Goal: Task Accomplishment & Management: Complete application form

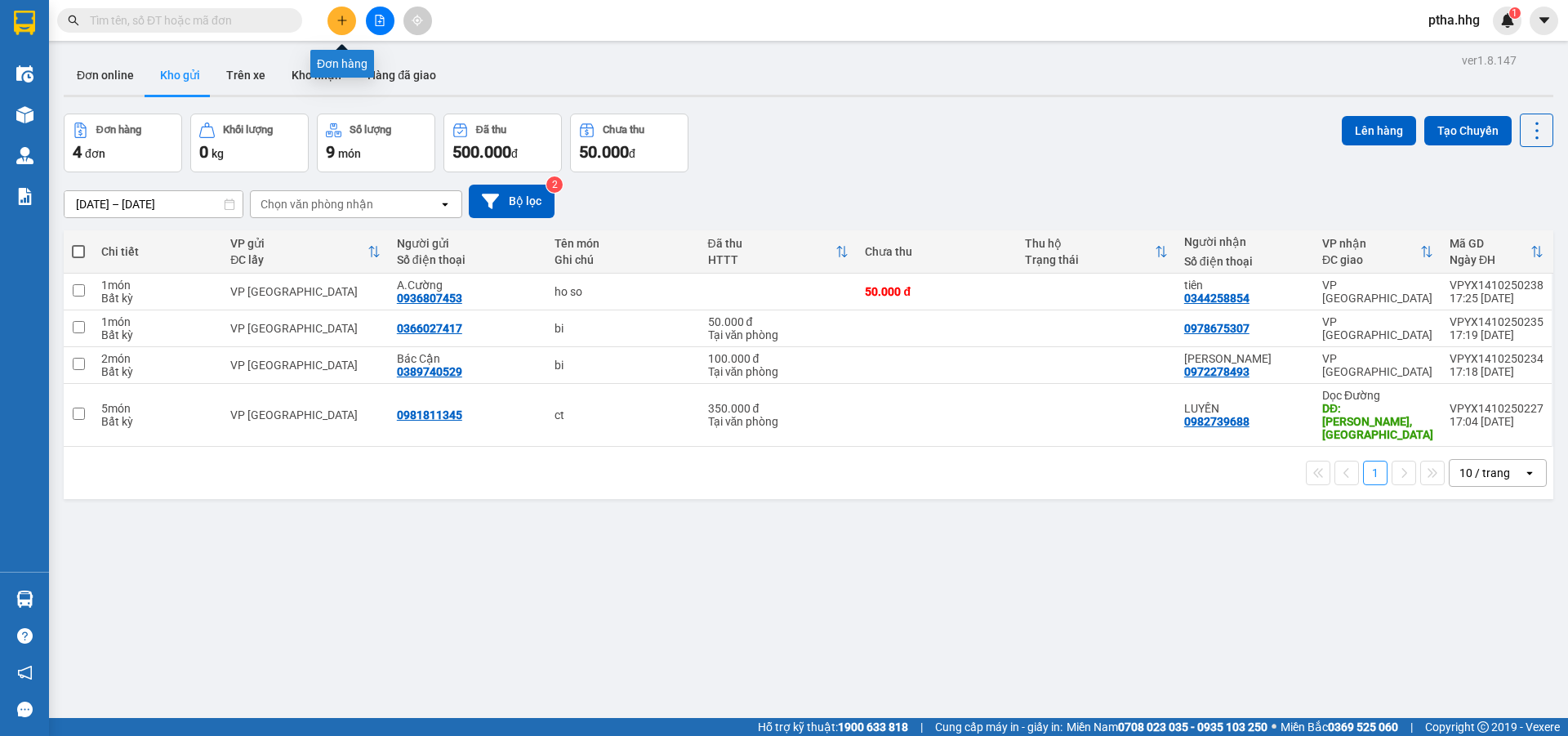
click at [350, 28] on button at bounding box center [341, 20] width 28 height 28
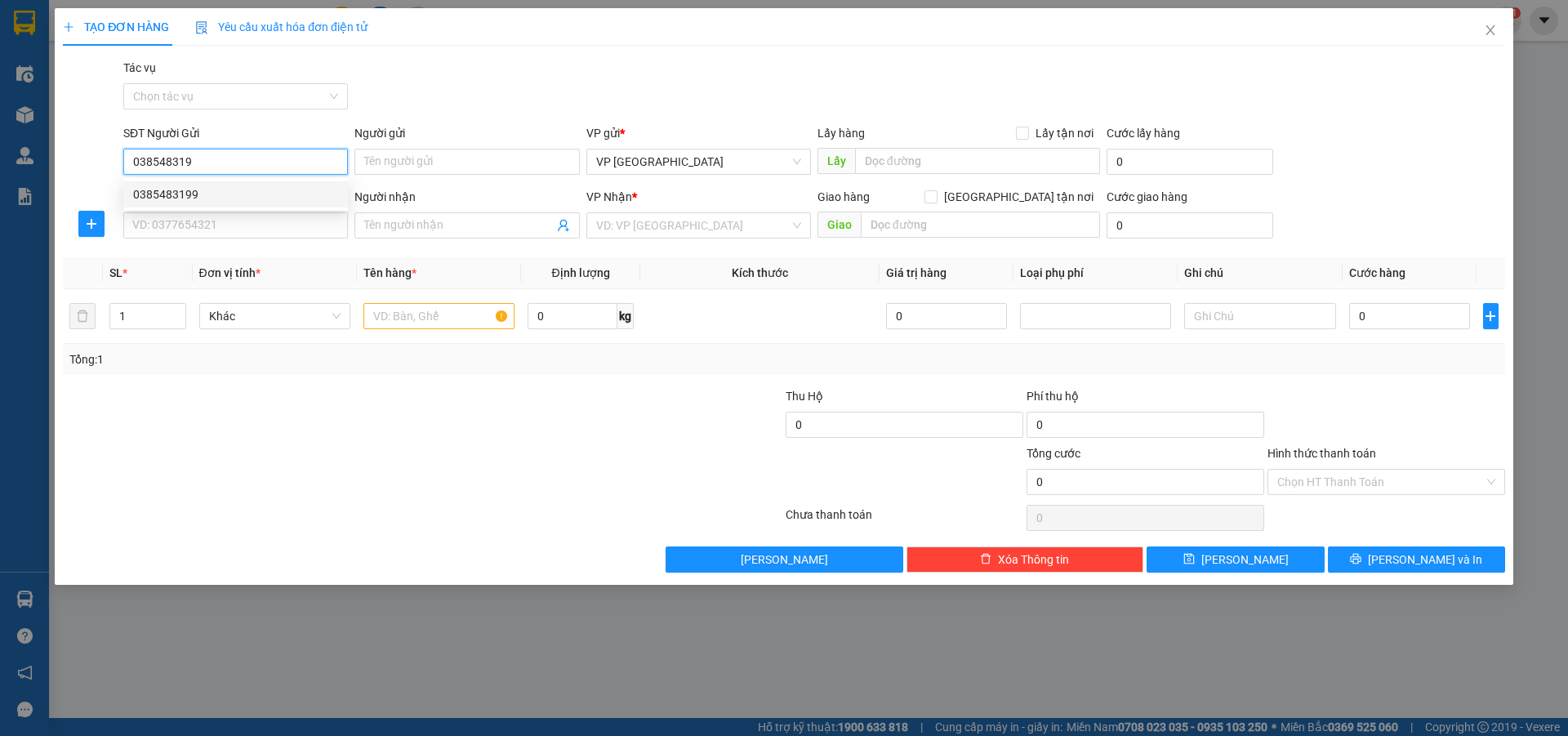
click at [196, 203] on div "0385483199" at bounding box center [235, 195] width 205 height 18
type input "0385483199"
click at [186, 230] on input "SĐT Người Nhận" at bounding box center [236, 226] width 225 height 26
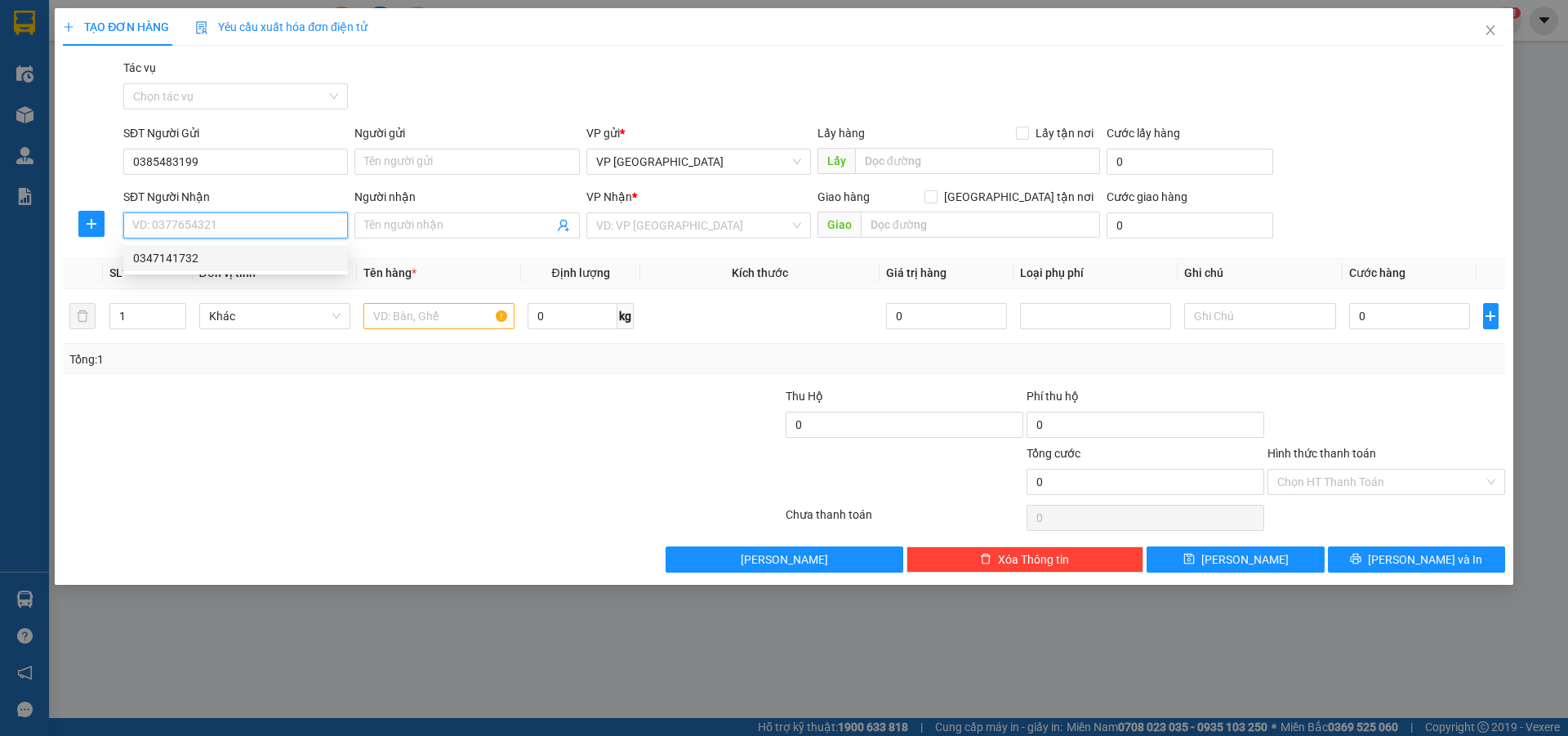
click at [166, 265] on div "0347141732" at bounding box center [235, 258] width 205 height 18
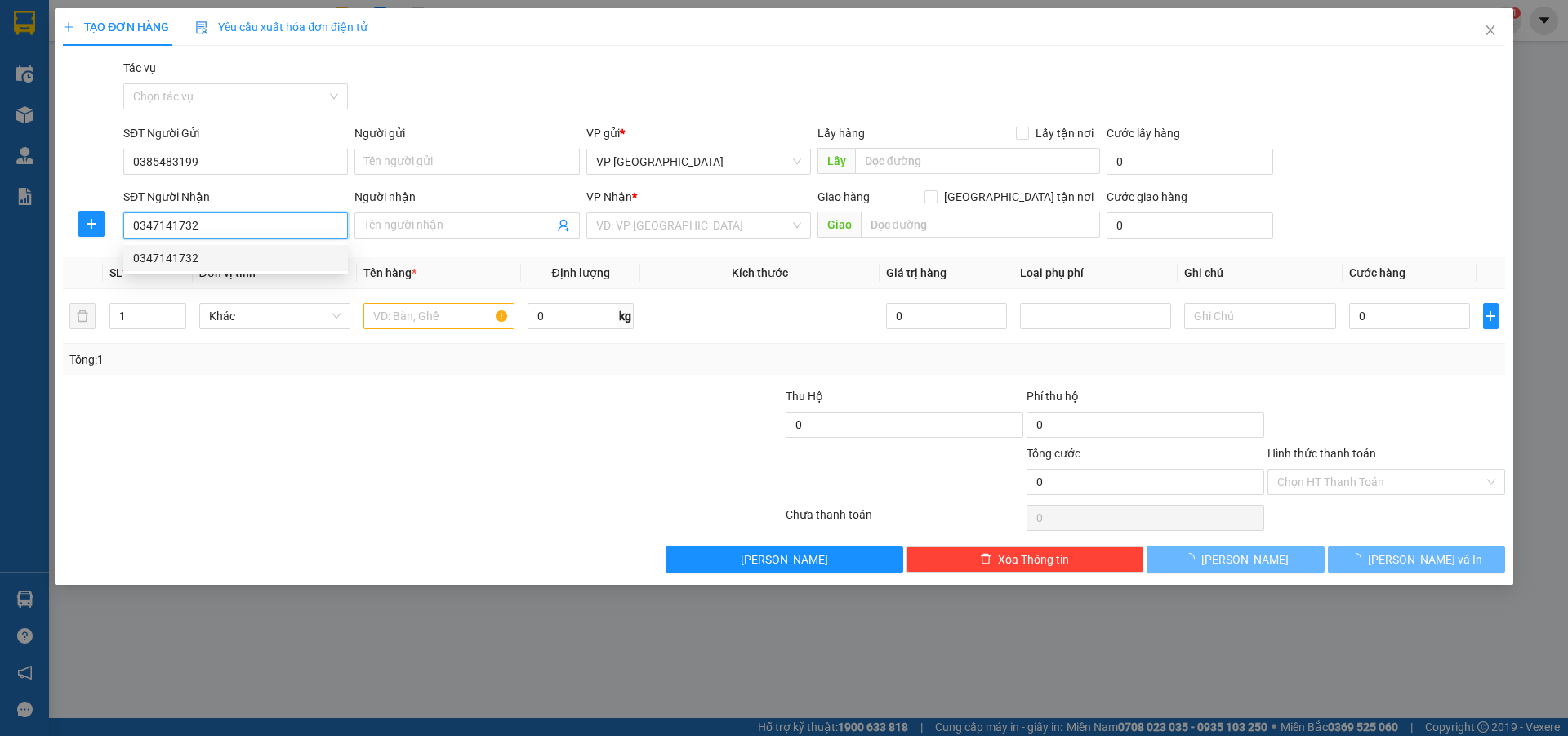
type input "0347141732"
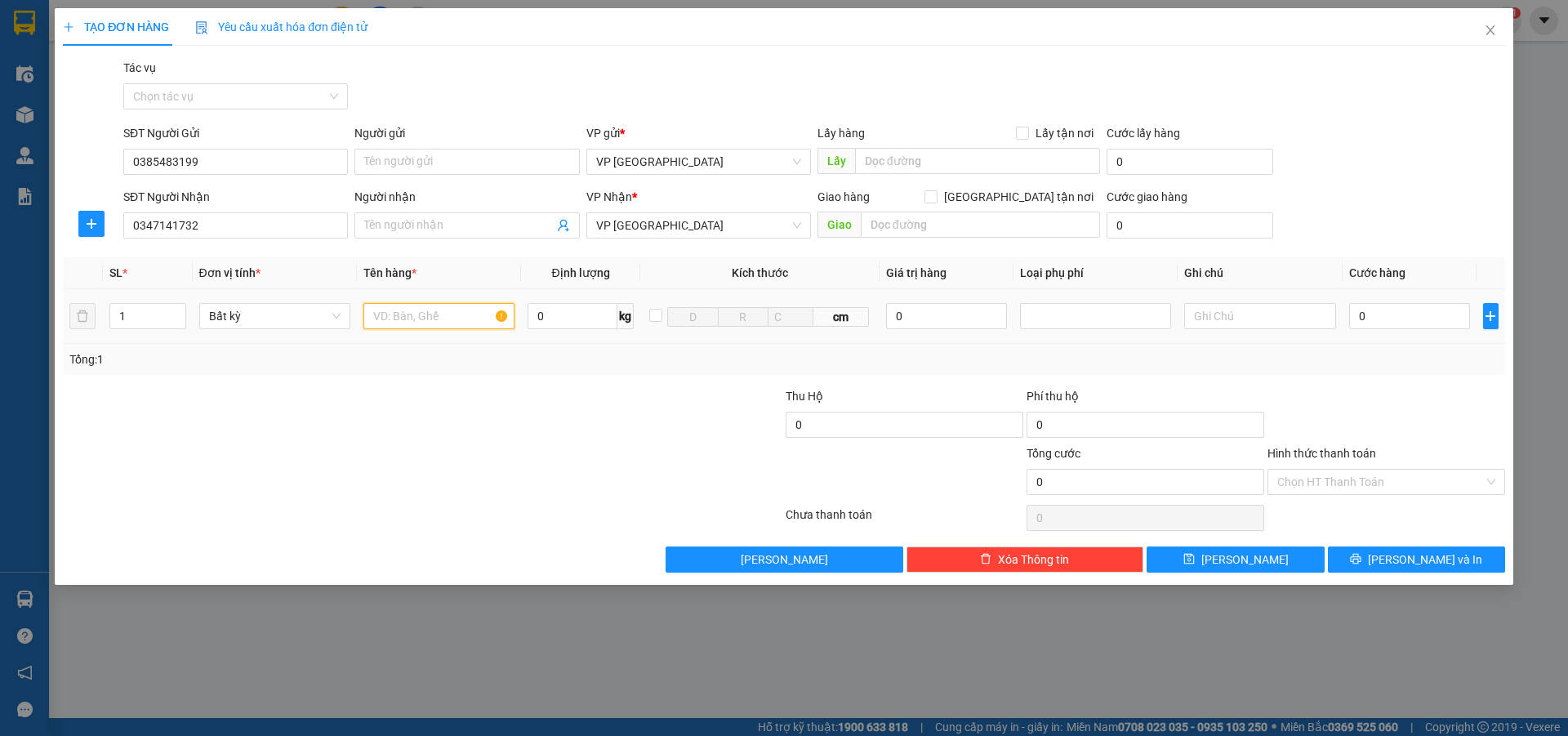
click at [380, 318] on input "text" at bounding box center [439, 316] width 151 height 26
type input "ct"
click at [1385, 318] on input "0" at bounding box center [1411, 316] width 122 height 26
type input "5"
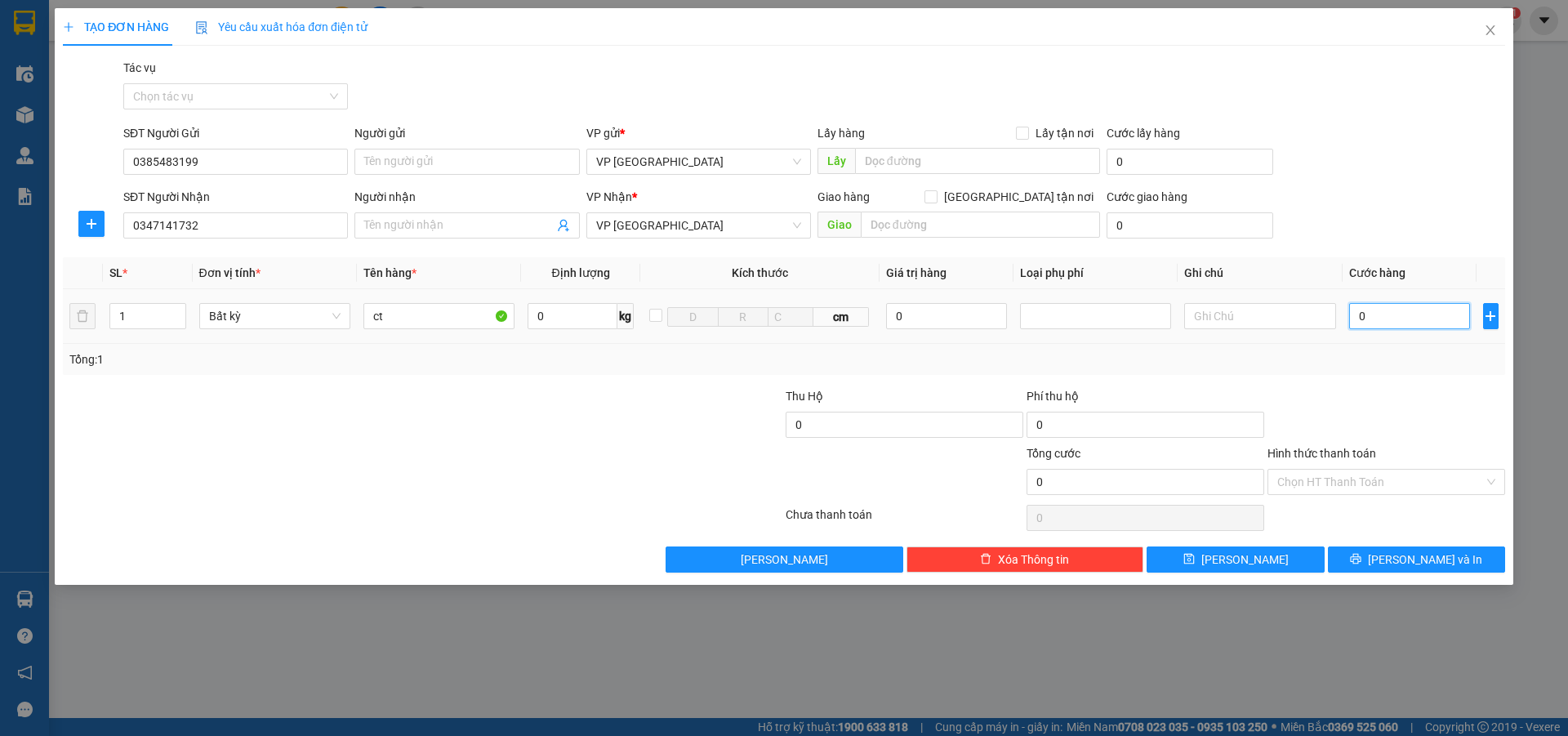
type input "5"
type input "50"
type input "500"
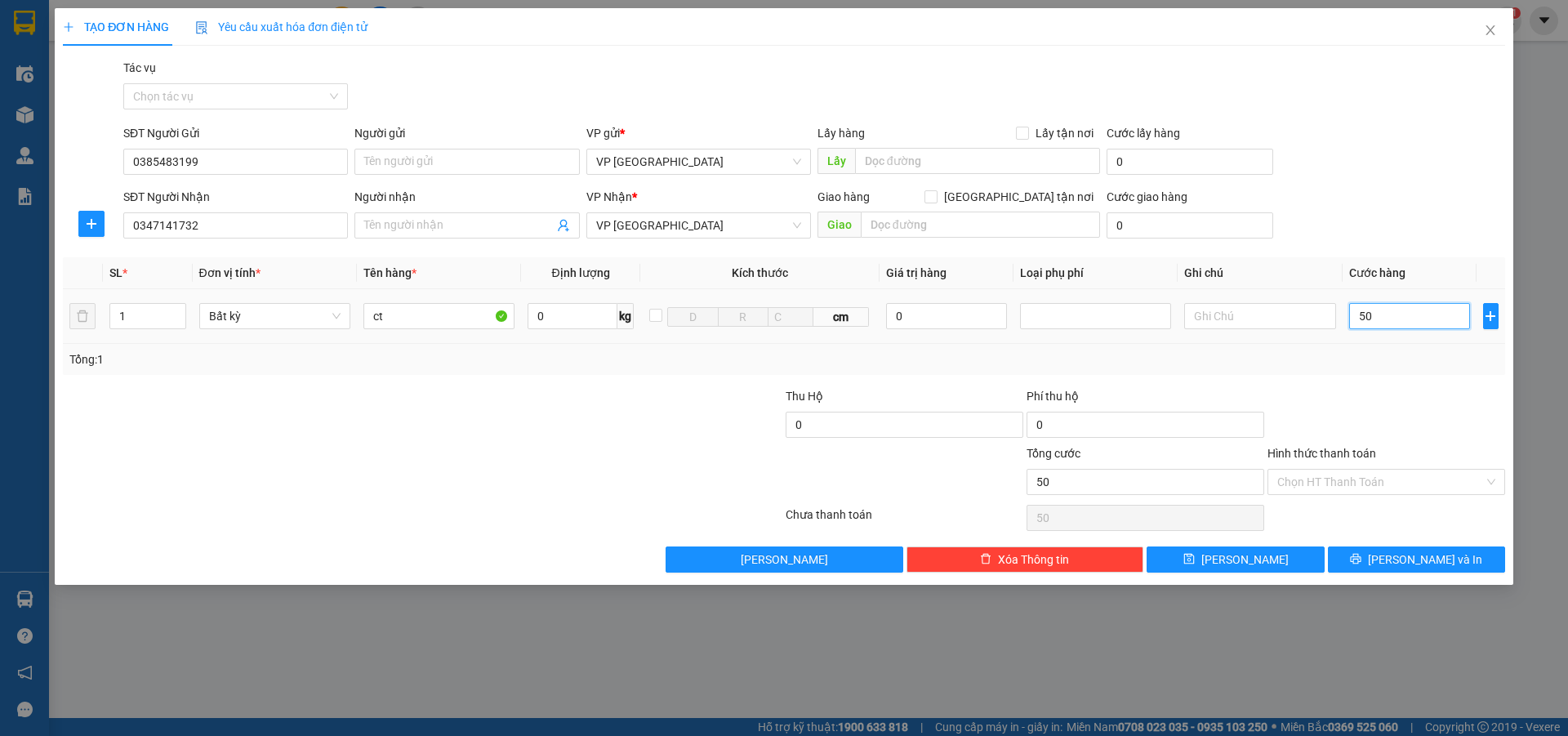
type input "500"
type input "5.000"
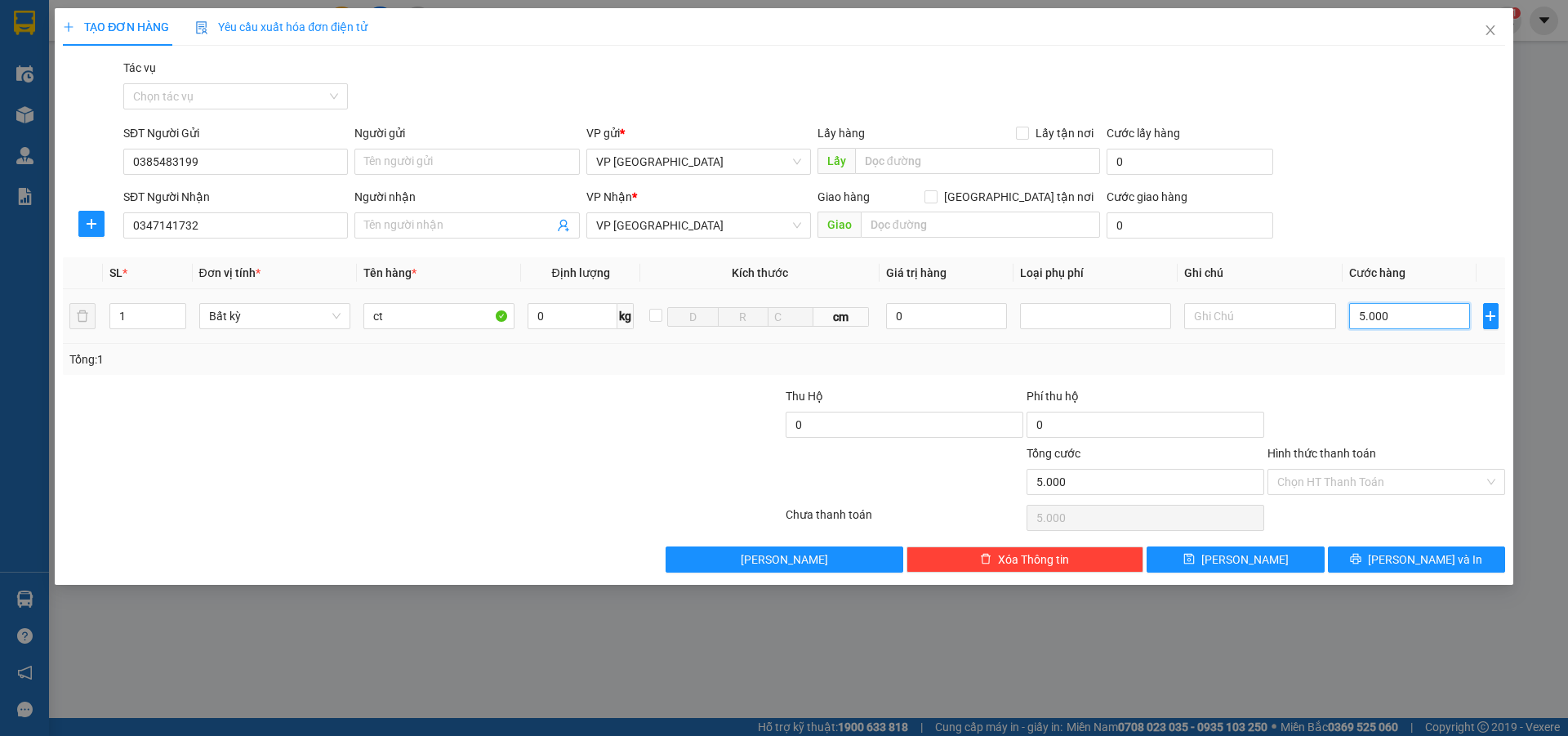
type input "50.000"
click at [1314, 485] on input "Hình thức thanh toán" at bounding box center [1381, 481] width 206 height 25
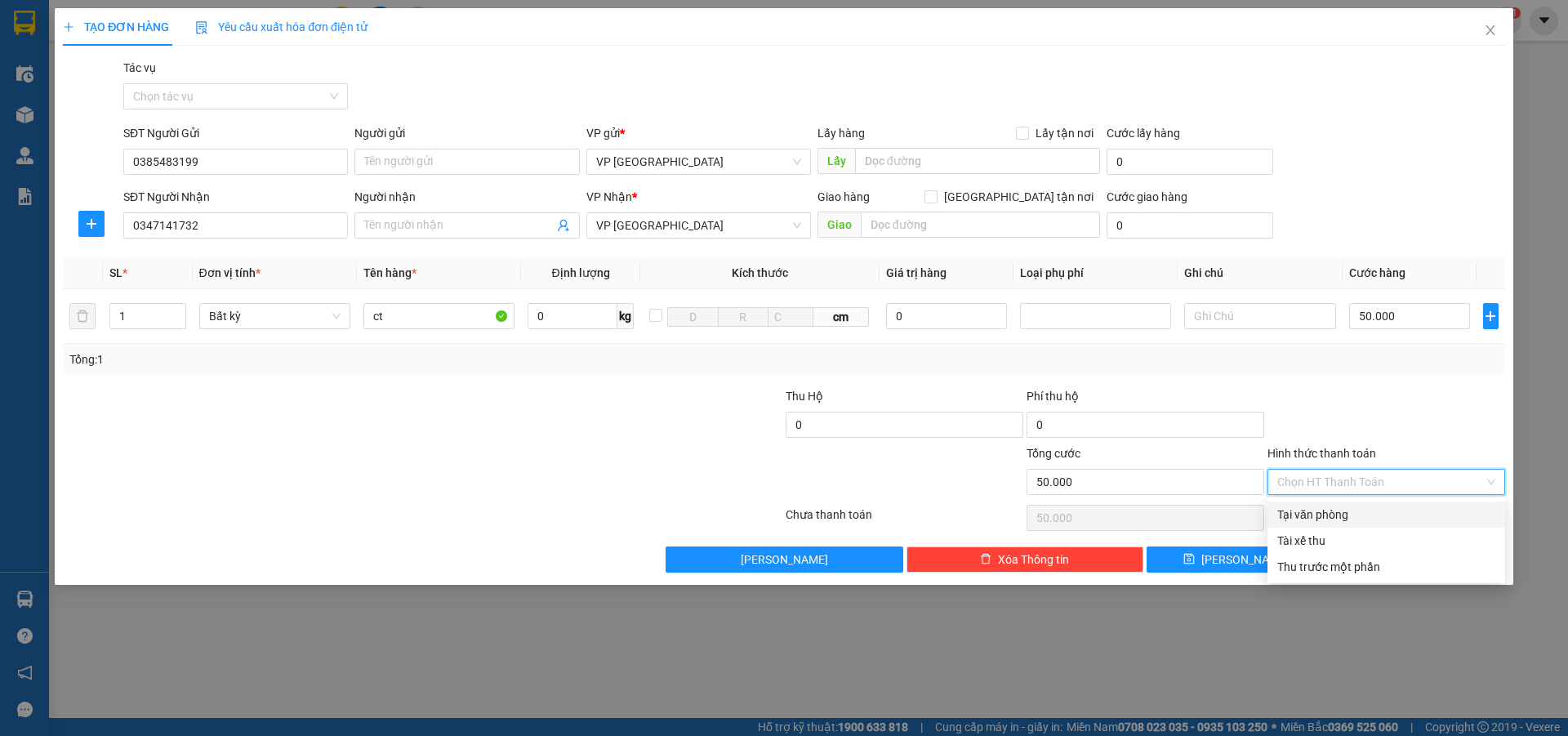
click at [1317, 510] on div "Tại văn phòng" at bounding box center [1387, 515] width 218 height 18
type input "0"
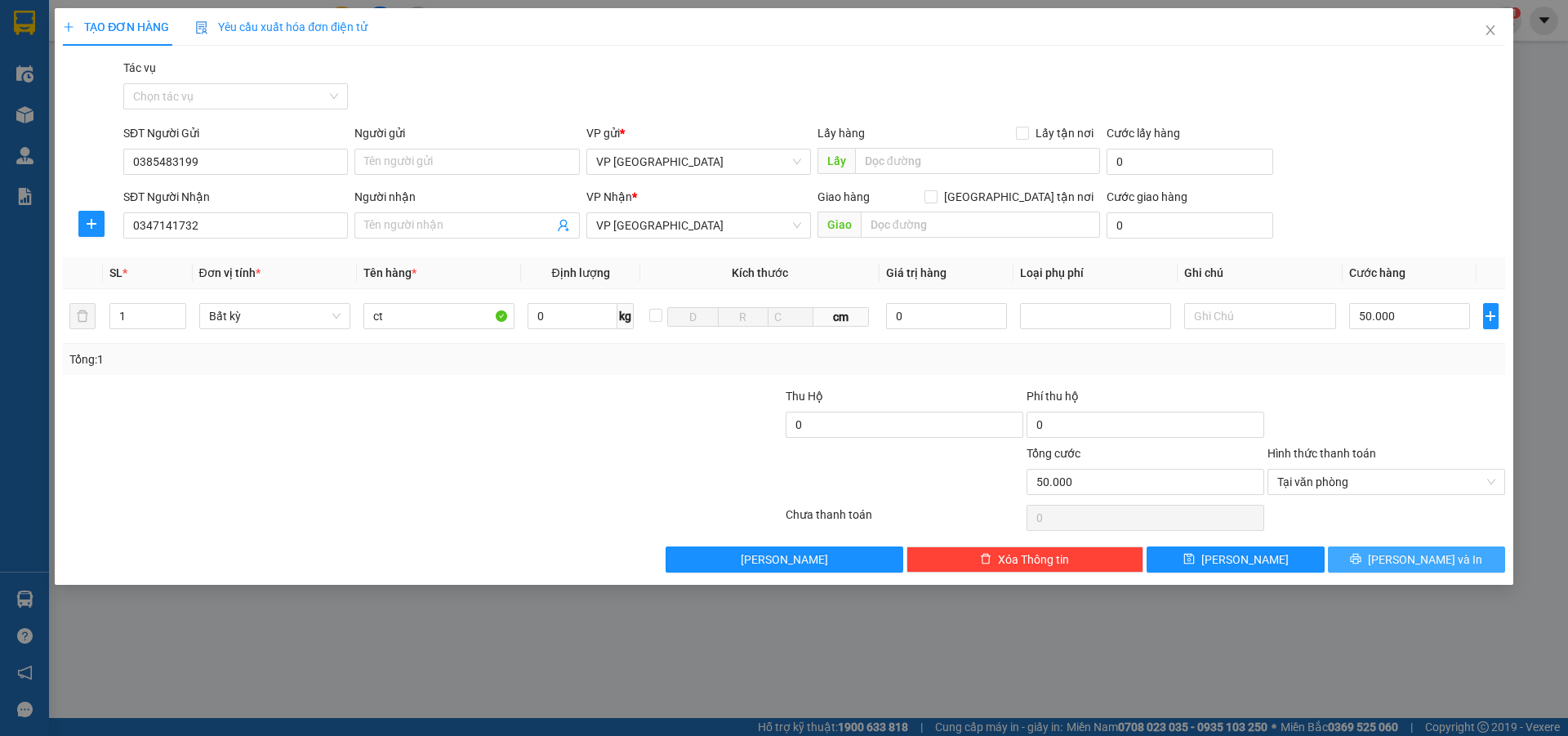
click at [1377, 552] on button "[PERSON_NAME] và In" at bounding box center [1416, 560] width 177 height 26
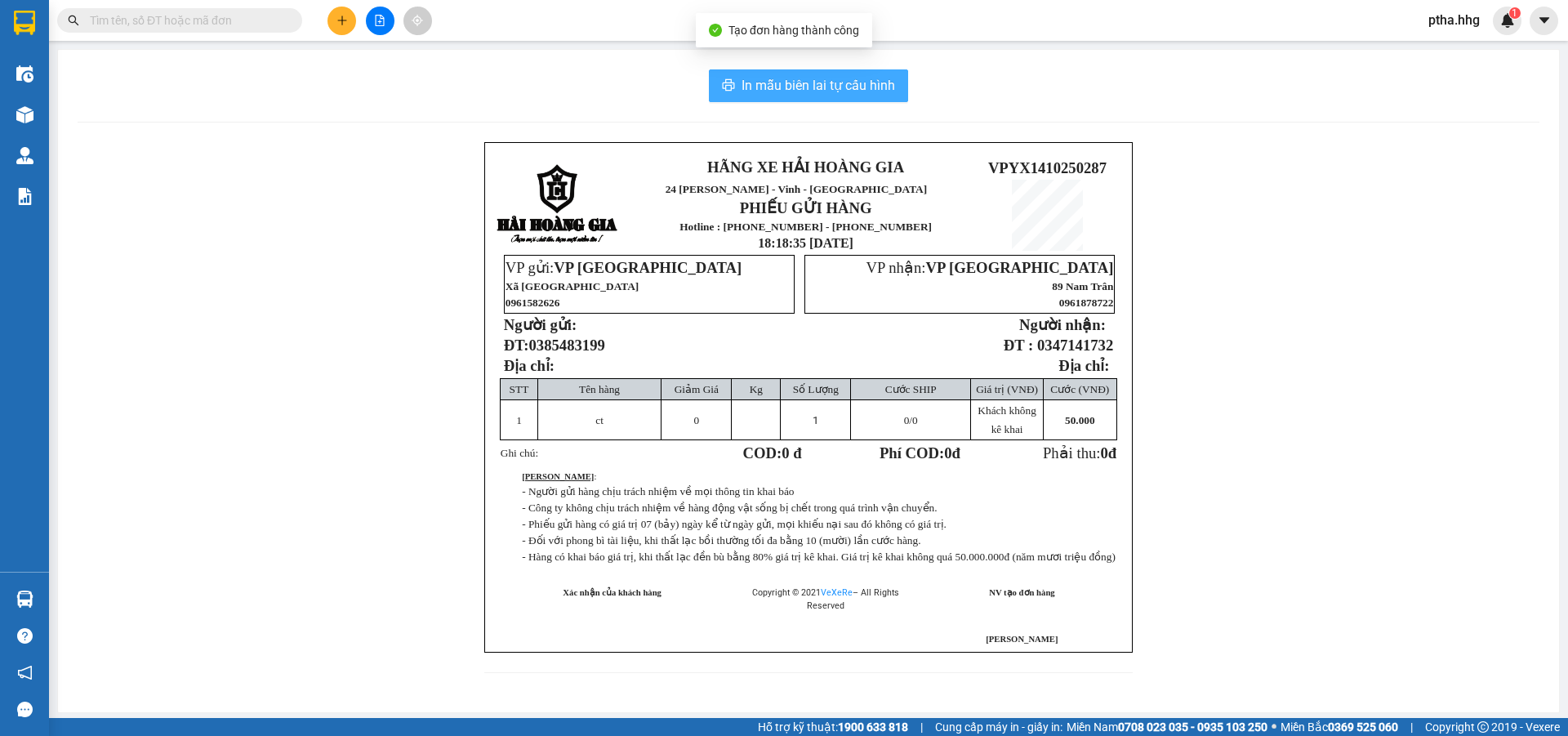
click at [841, 91] on span "In mẫu biên lai tự cấu hình" at bounding box center [819, 86] width 154 height 20
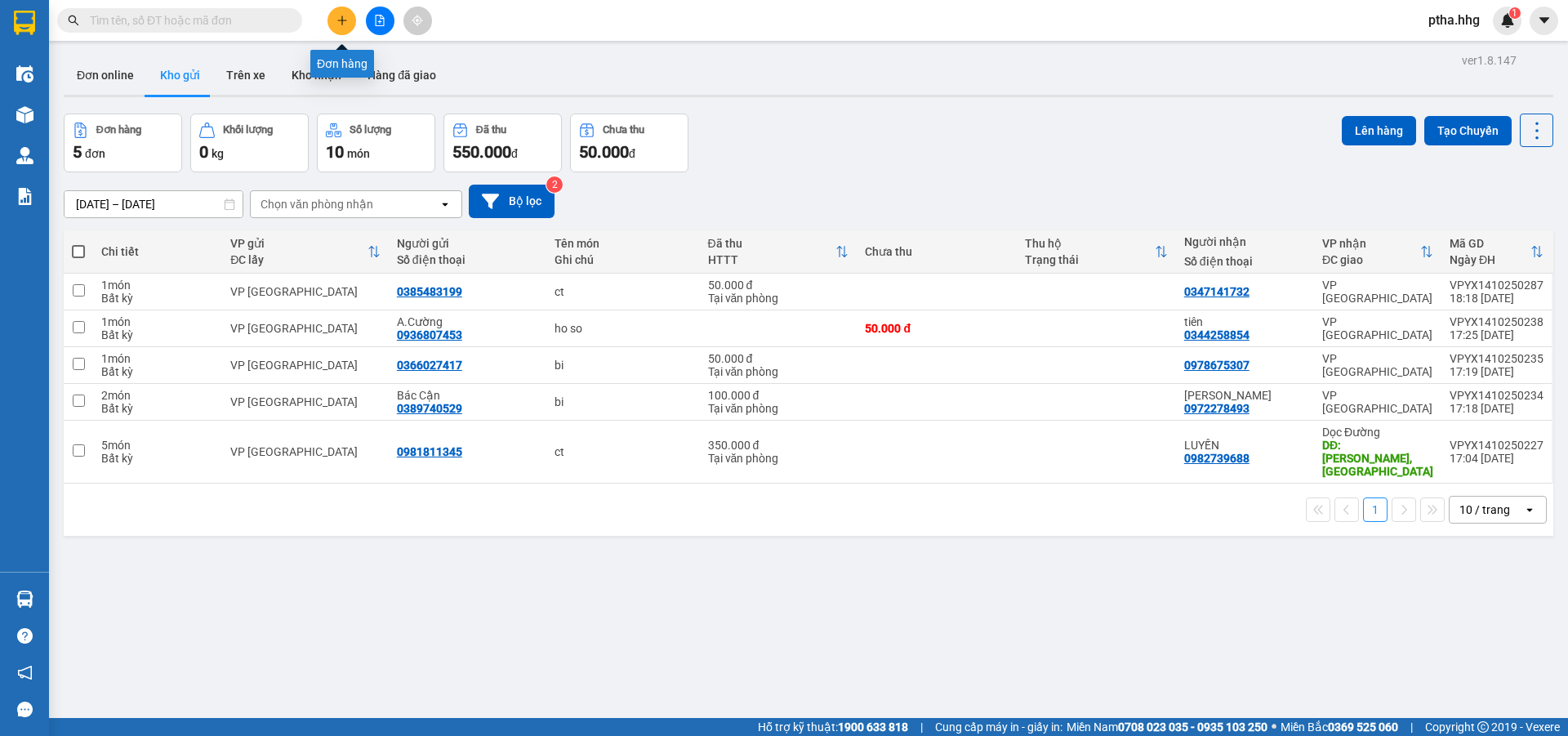
click at [341, 22] on icon "plus" at bounding box center [342, 20] width 12 height 12
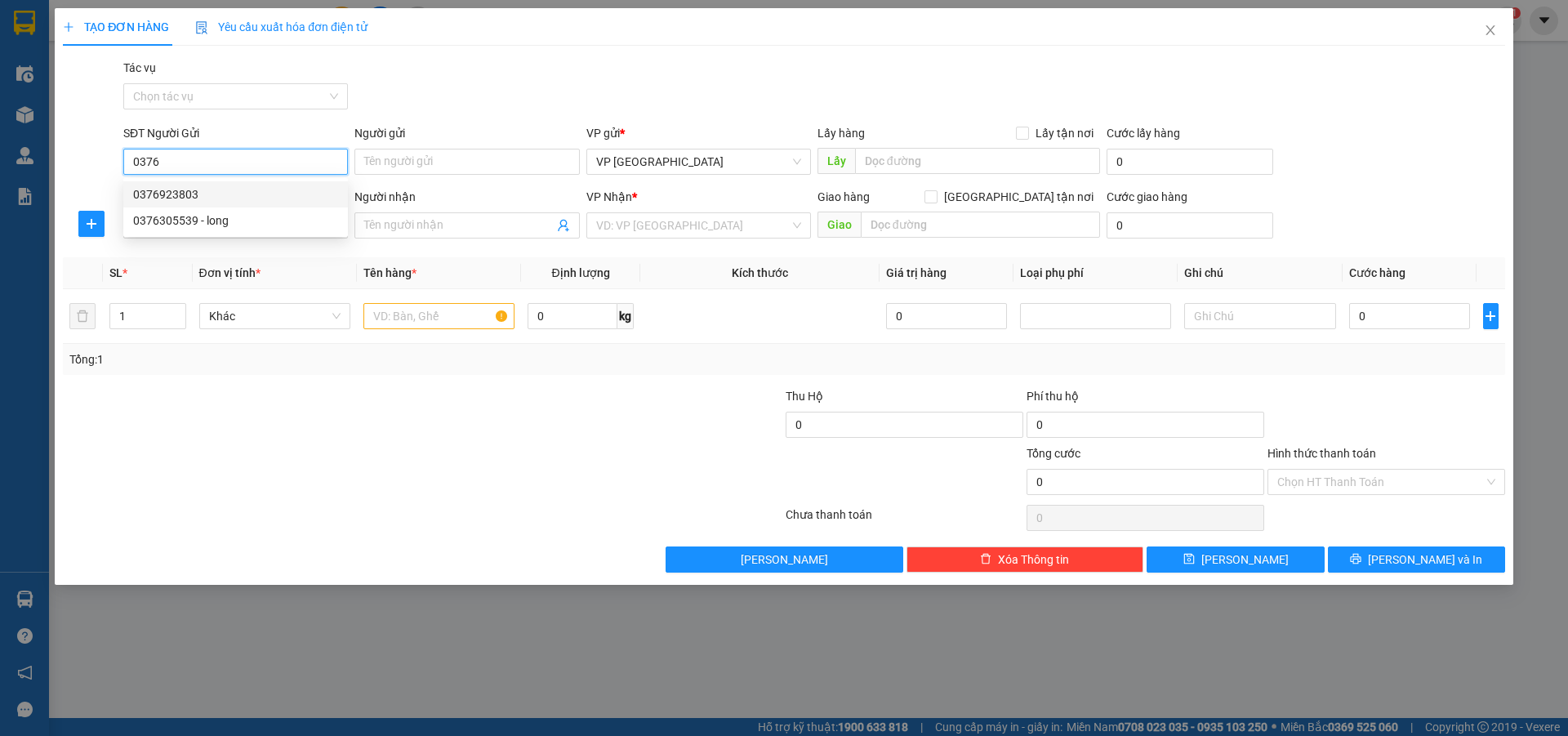
click at [166, 192] on div "0376923803" at bounding box center [235, 195] width 205 height 18
type input "0376923803"
click at [167, 230] on input "SĐT Người Nhận" at bounding box center [236, 226] width 225 height 26
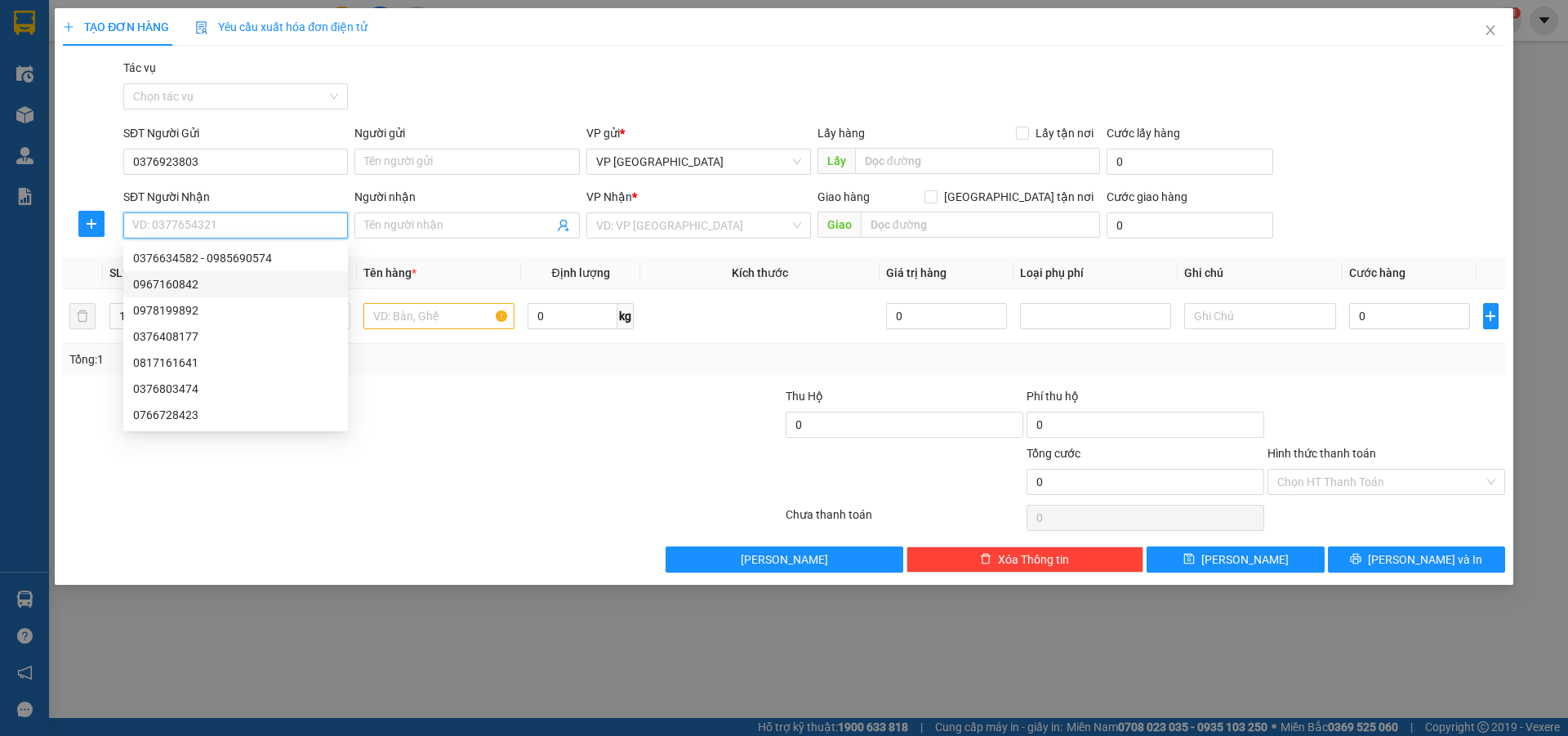
click at [156, 281] on div "0967160842" at bounding box center [235, 285] width 205 height 18
type input "0967160842"
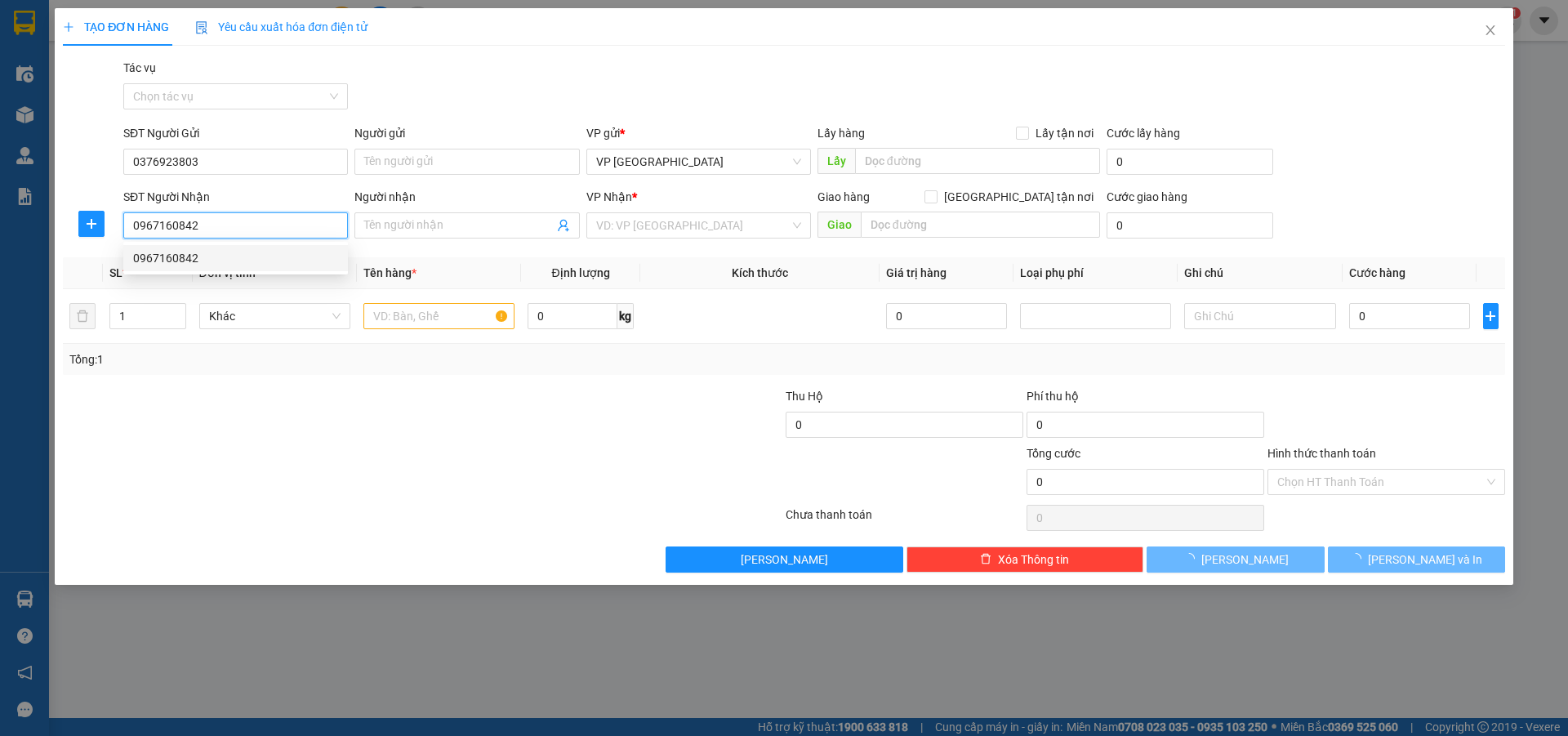
type input "quảng ngãi"
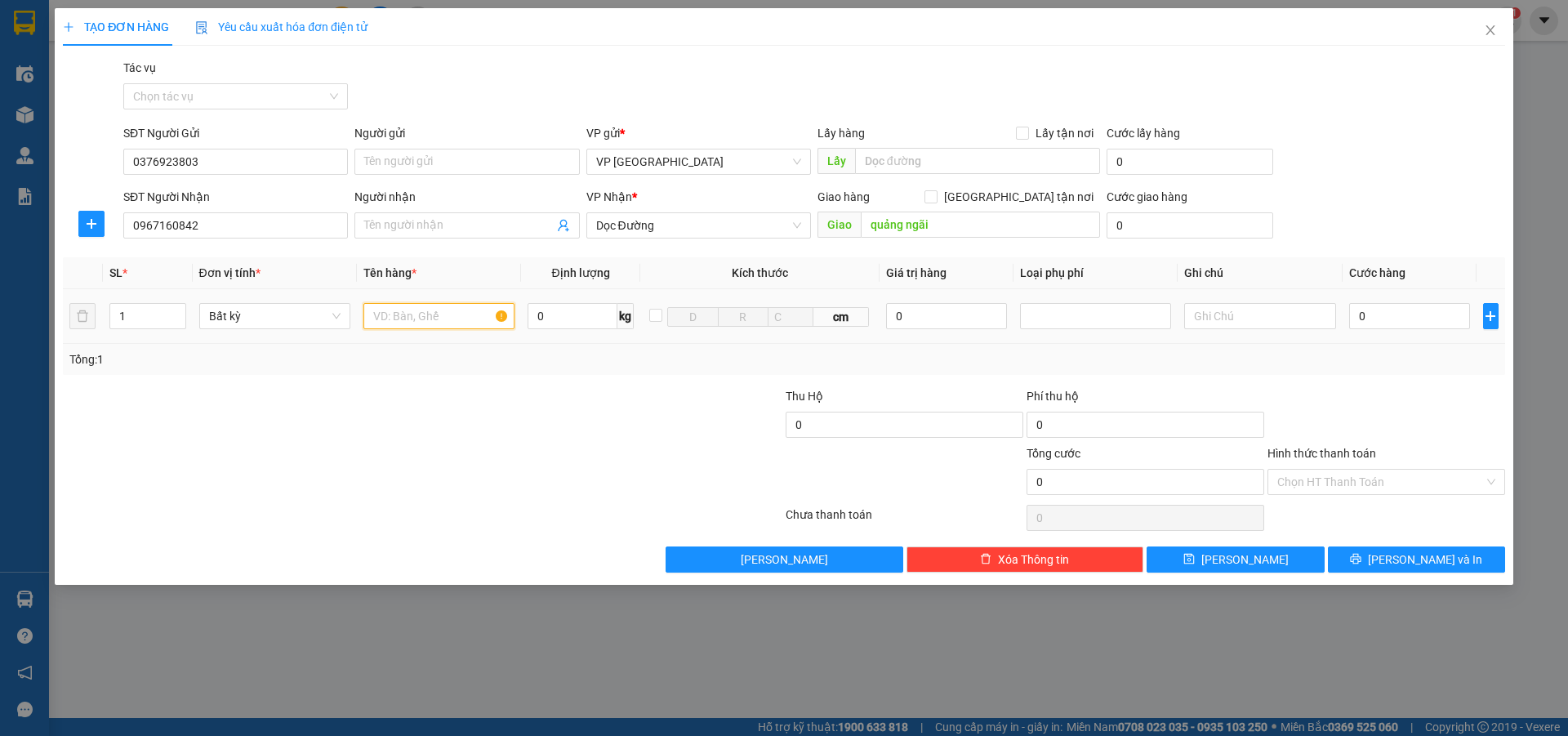
click at [401, 317] on input "text" at bounding box center [439, 316] width 151 height 26
type input "ct"
click at [1390, 313] on input "0" at bounding box center [1411, 316] width 122 height 26
type input "1"
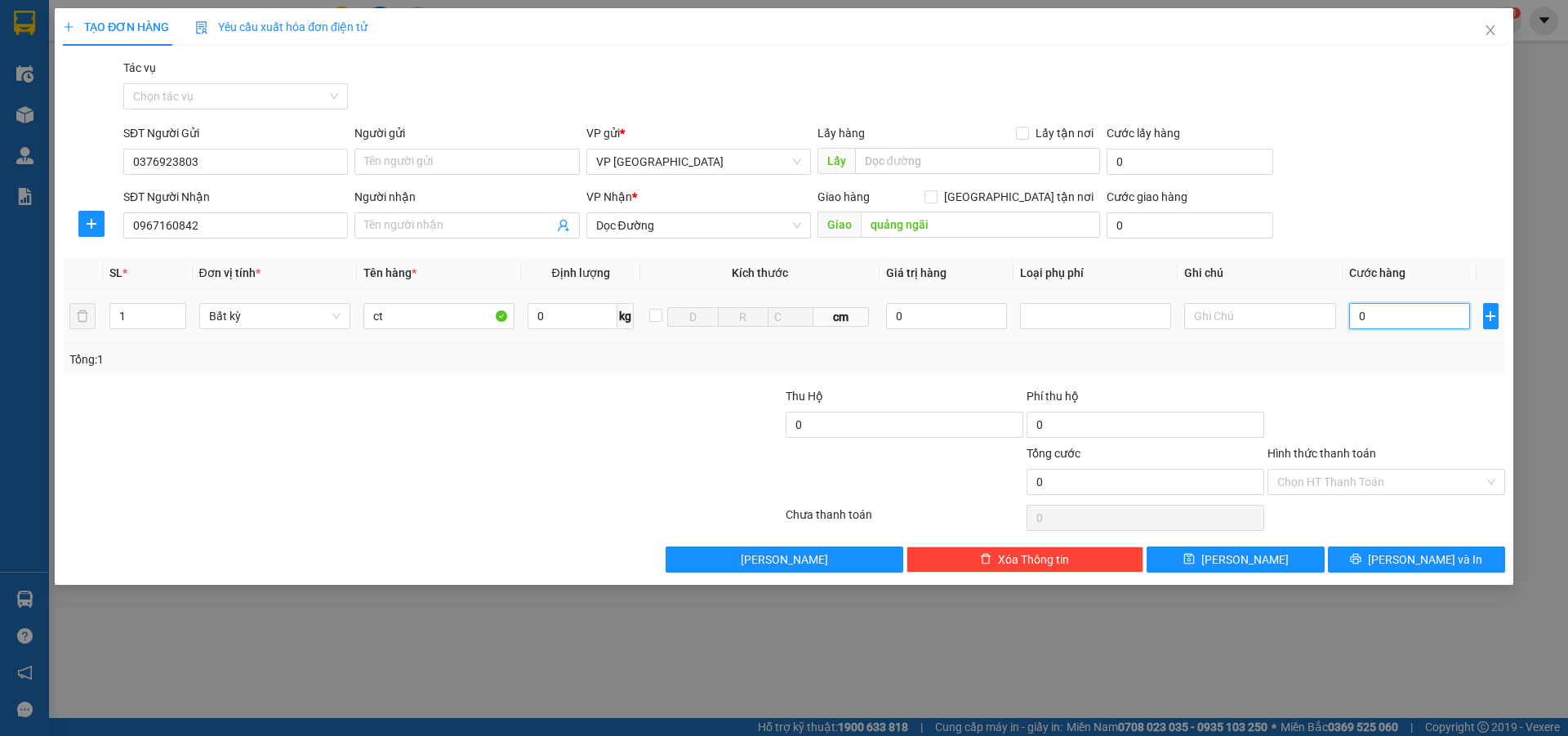
type input "1"
type input "12"
type input "120"
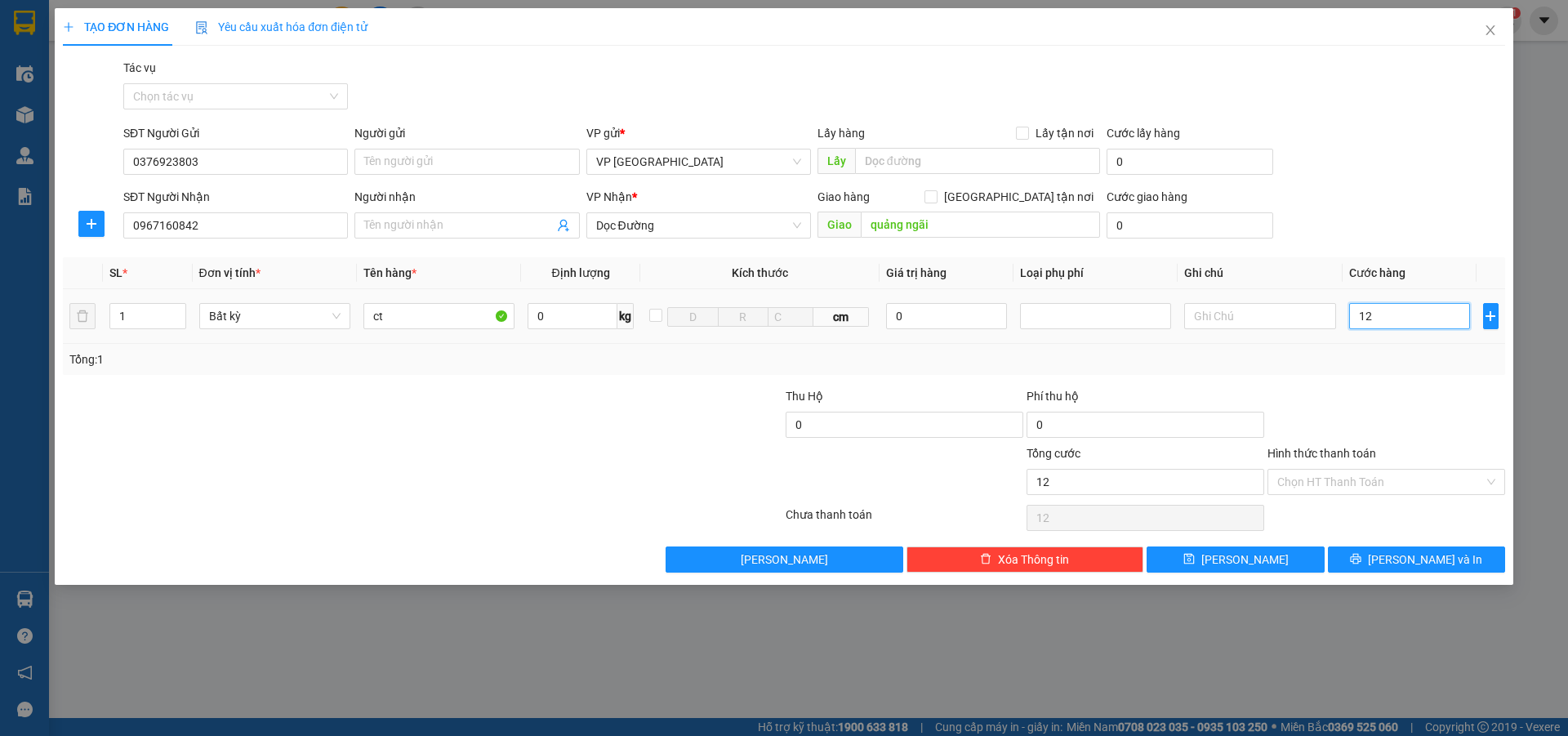
type input "120"
type input "1.200"
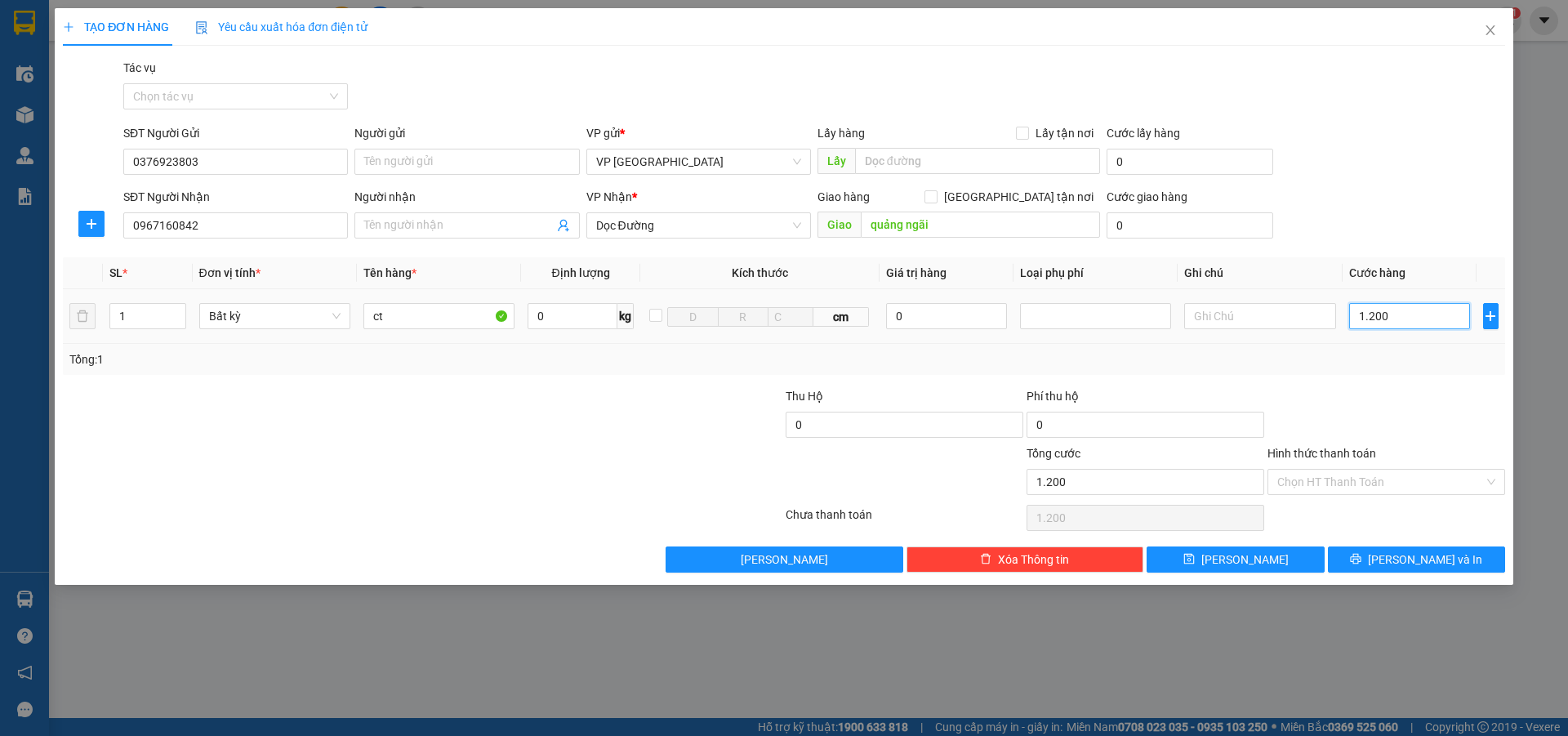
type input "12.000"
type input "120.000"
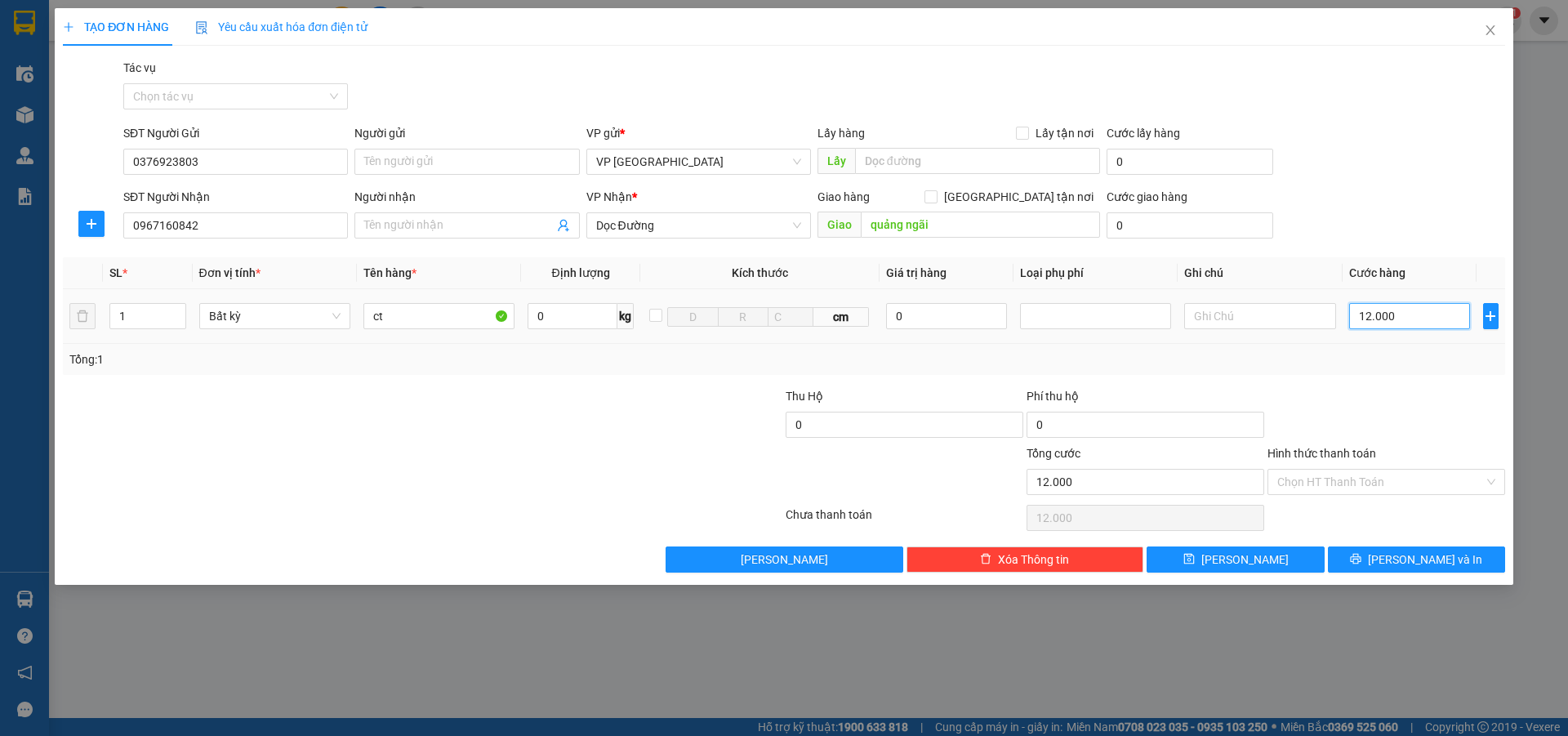
type input "120.000"
click at [1380, 565] on button "[PERSON_NAME] và In" at bounding box center [1416, 560] width 177 height 26
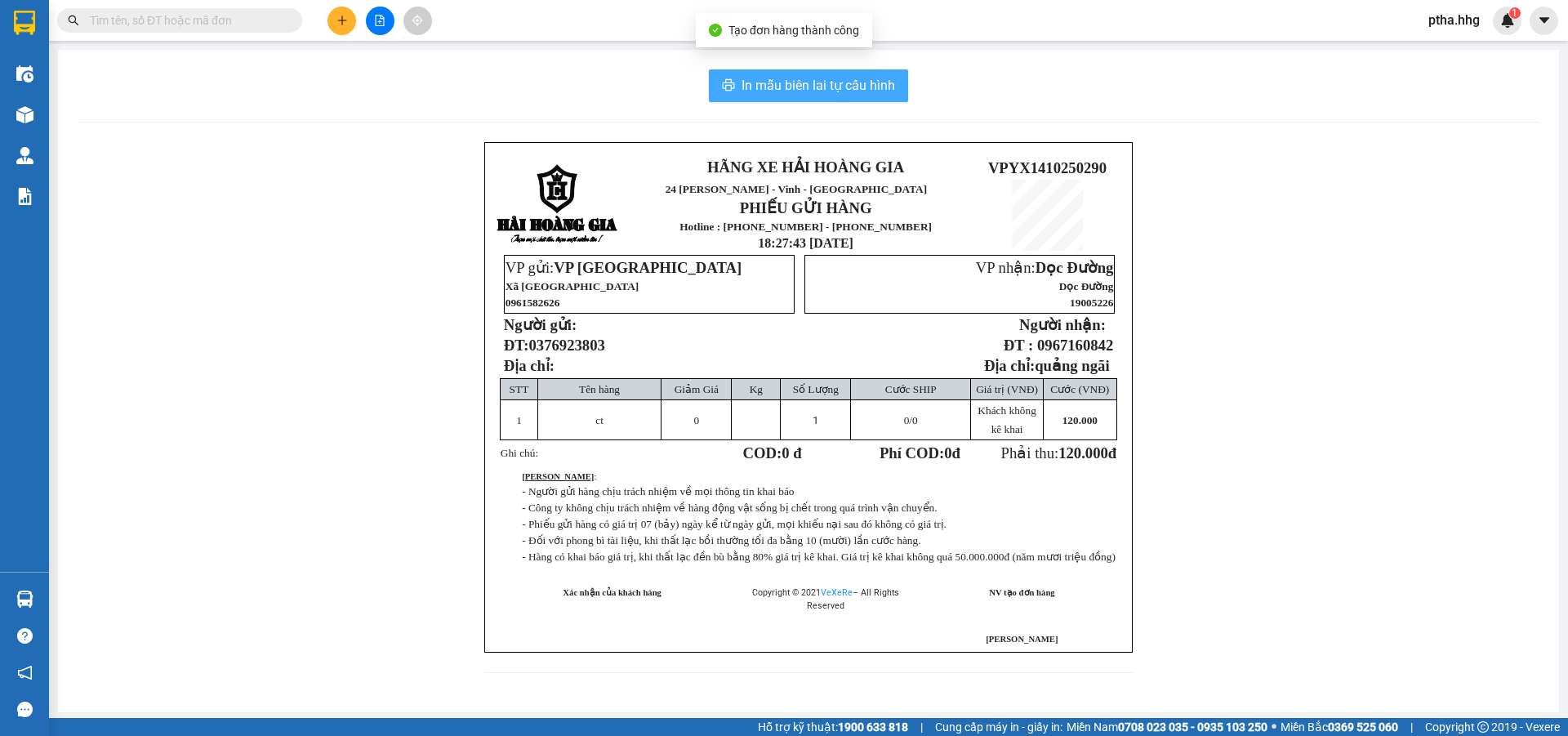
click at [867, 87] on span "In mẫu biên lai tự cấu hình" at bounding box center [819, 86] width 154 height 20
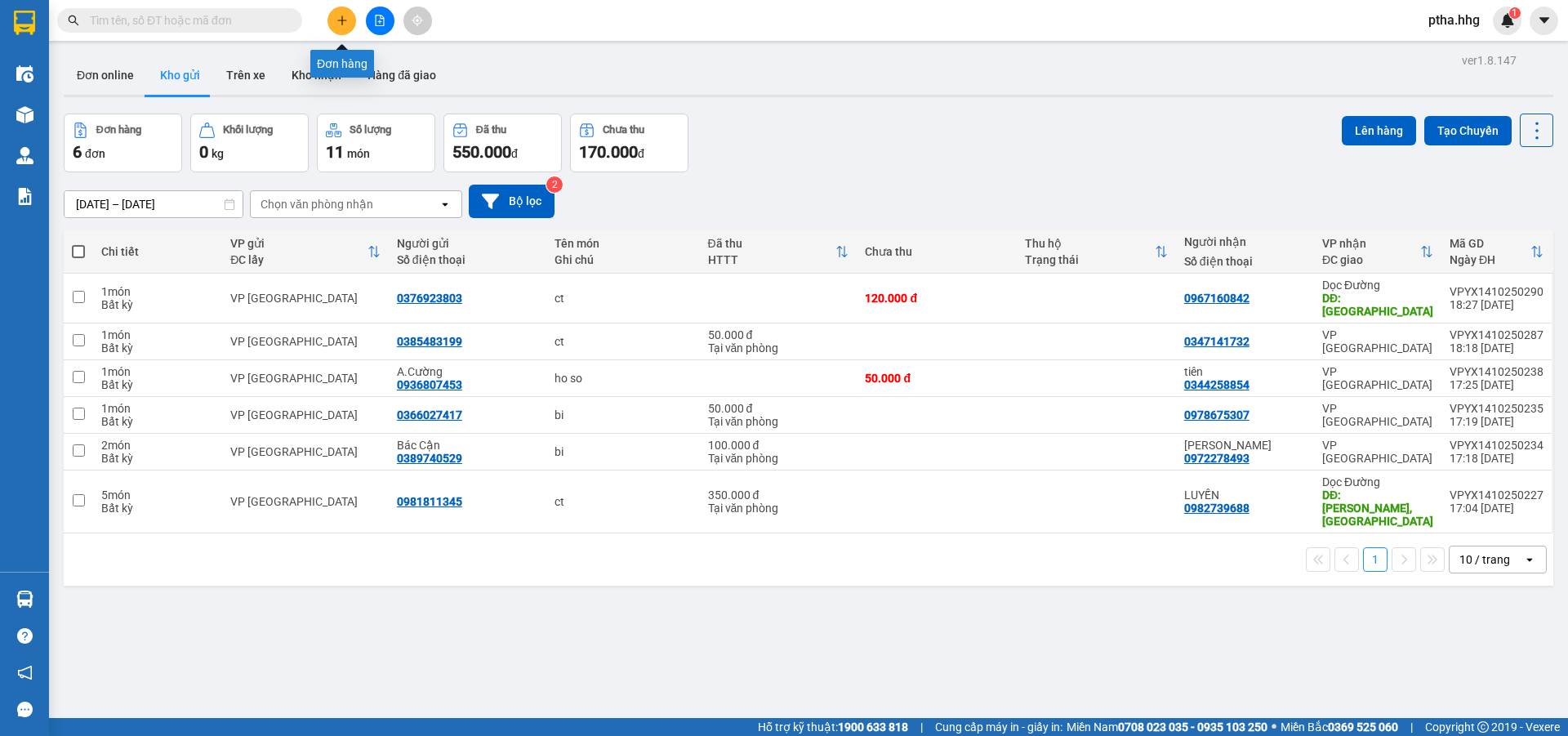
click at [343, 22] on icon "plus" at bounding box center [342, 20] width 12 height 12
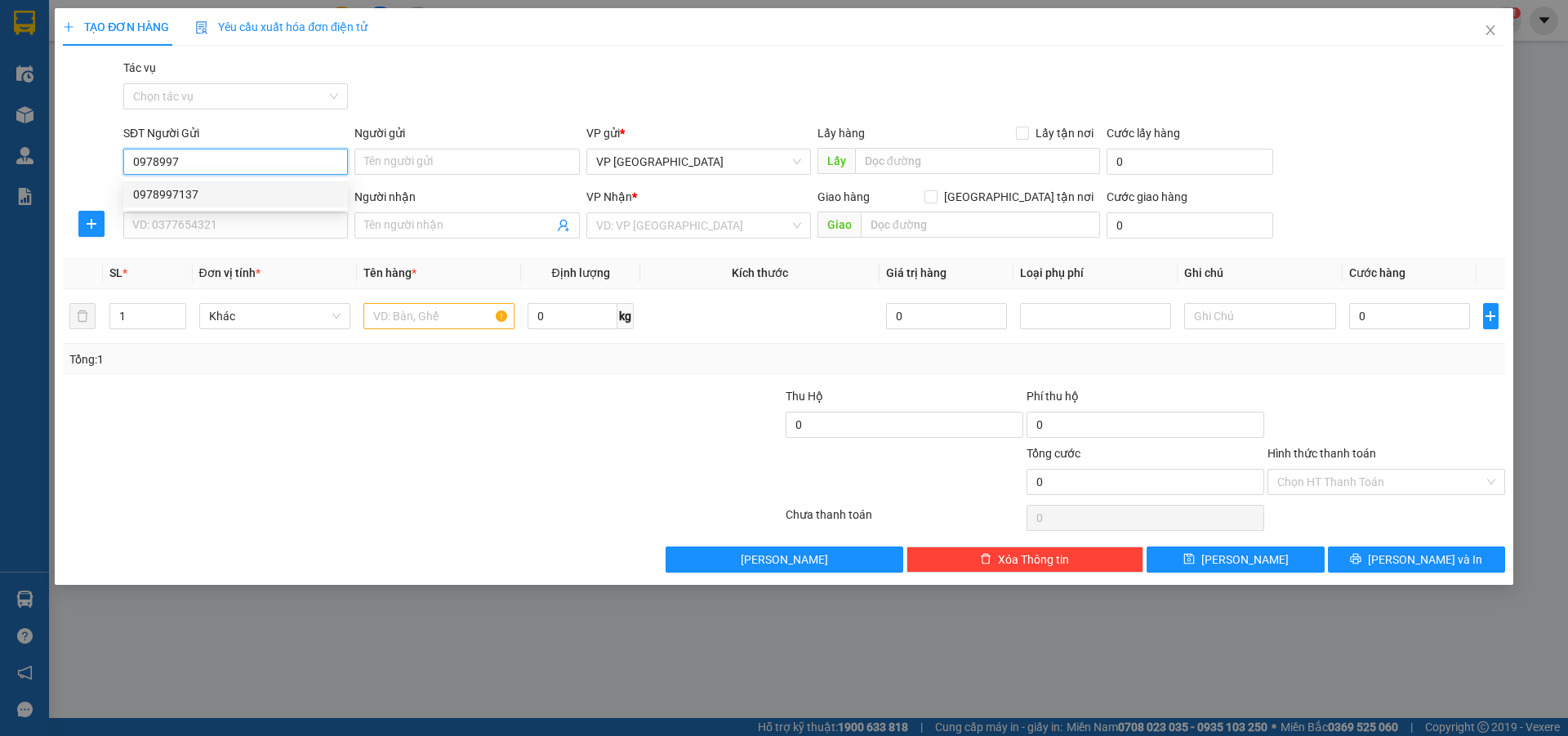
click at [209, 202] on div "0978997137" at bounding box center [235, 195] width 205 height 18
type input "0978997137"
click at [206, 228] on input "SĐT Người Nhận" at bounding box center [236, 226] width 225 height 26
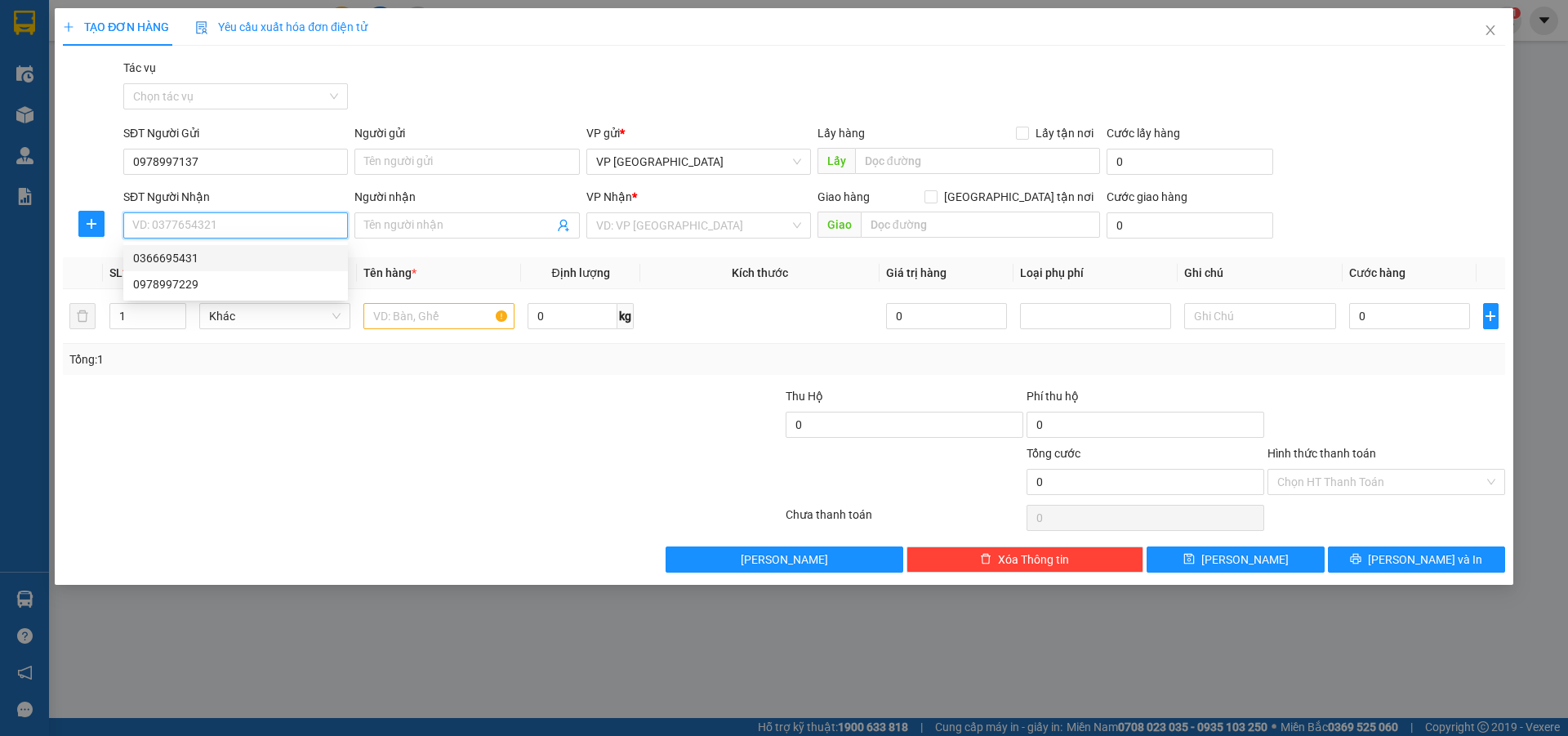
click at [191, 257] on div "0366695431" at bounding box center [235, 258] width 205 height 18
type input "0366695431"
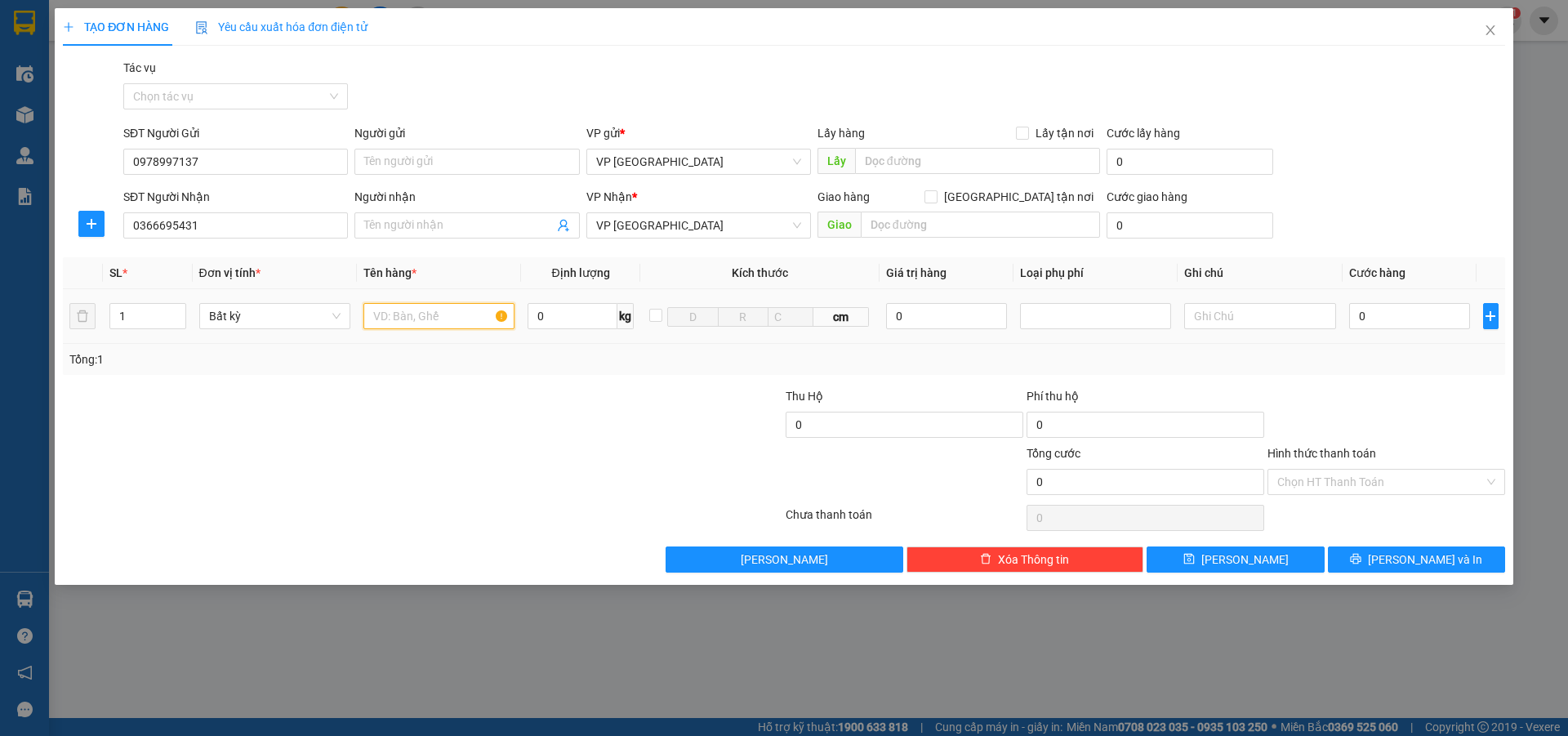
click at [369, 316] on input "text" at bounding box center [439, 316] width 151 height 26
type input "bi"
click at [1372, 318] on input "0" at bounding box center [1411, 316] width 122 height 26
type input "5"
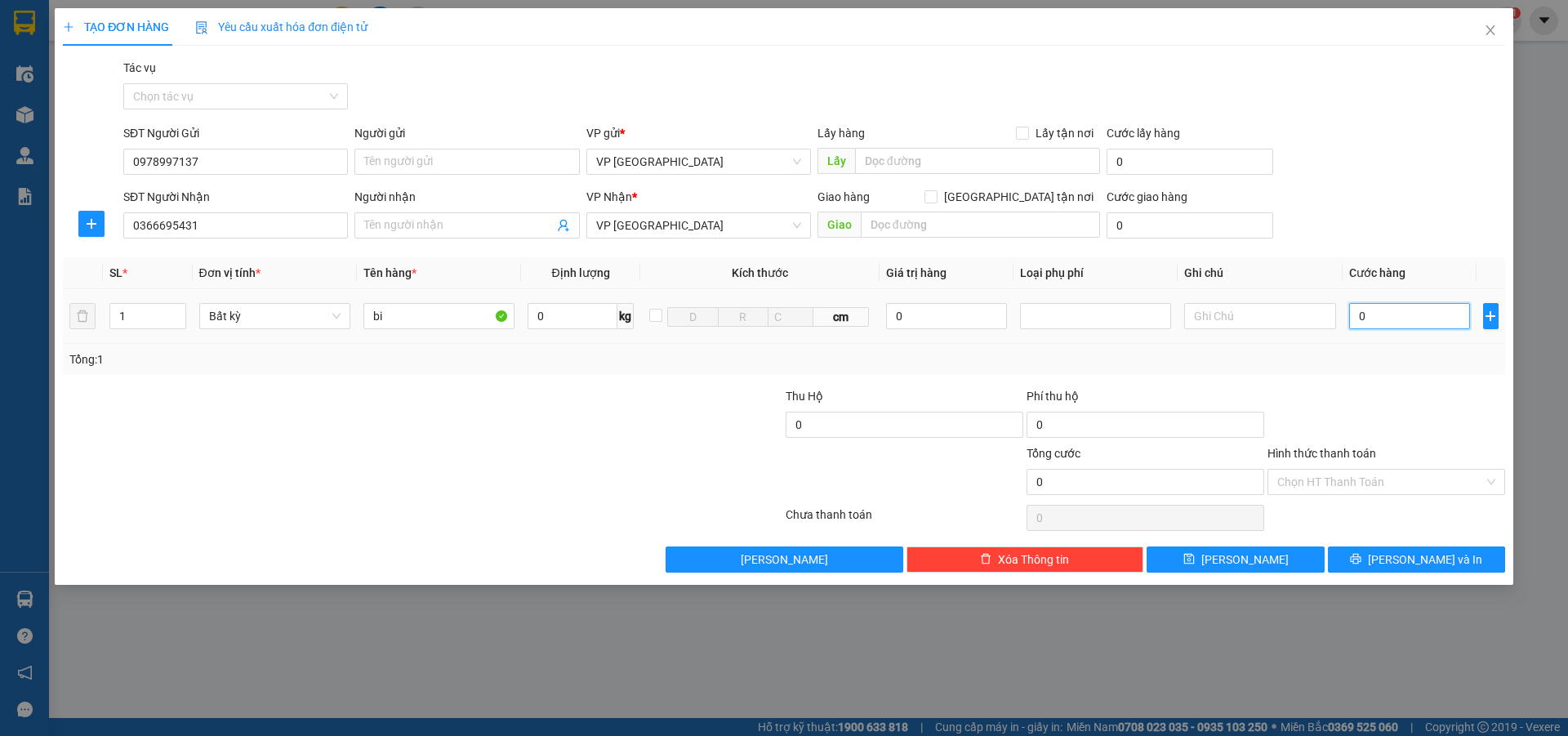
type input "5"
type input "50"
type input "500"
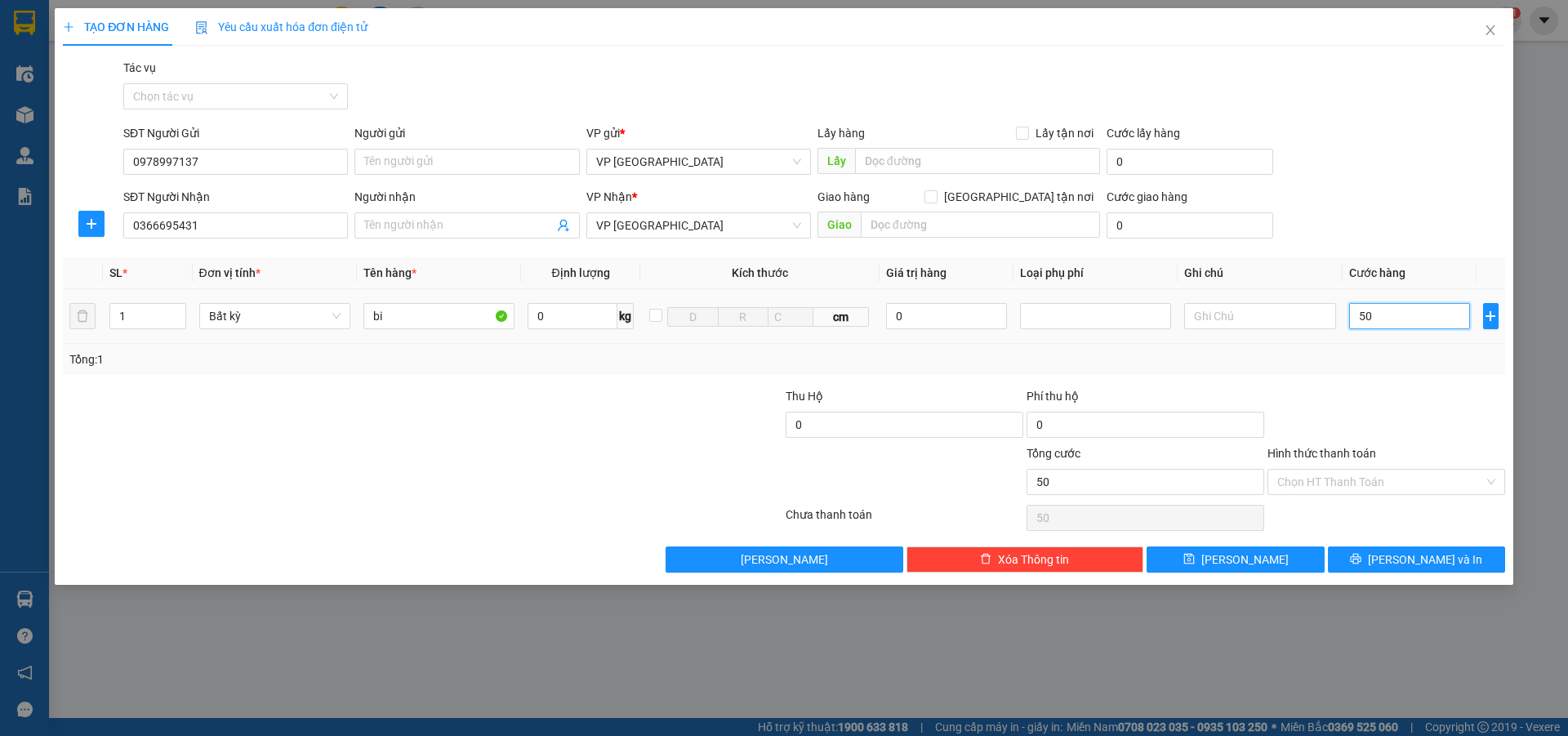
type input "500"
type input "5.000"
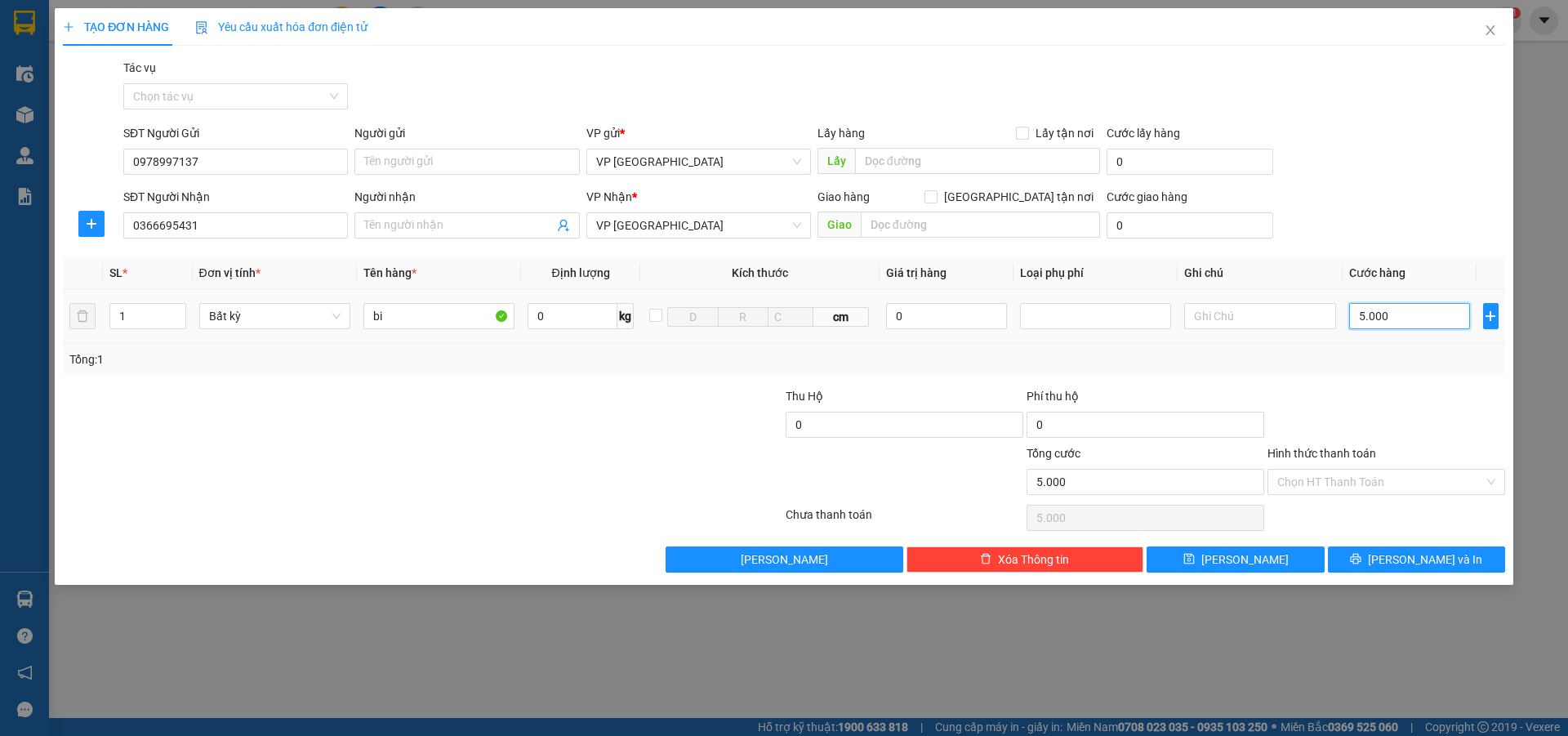
type input "50.000"
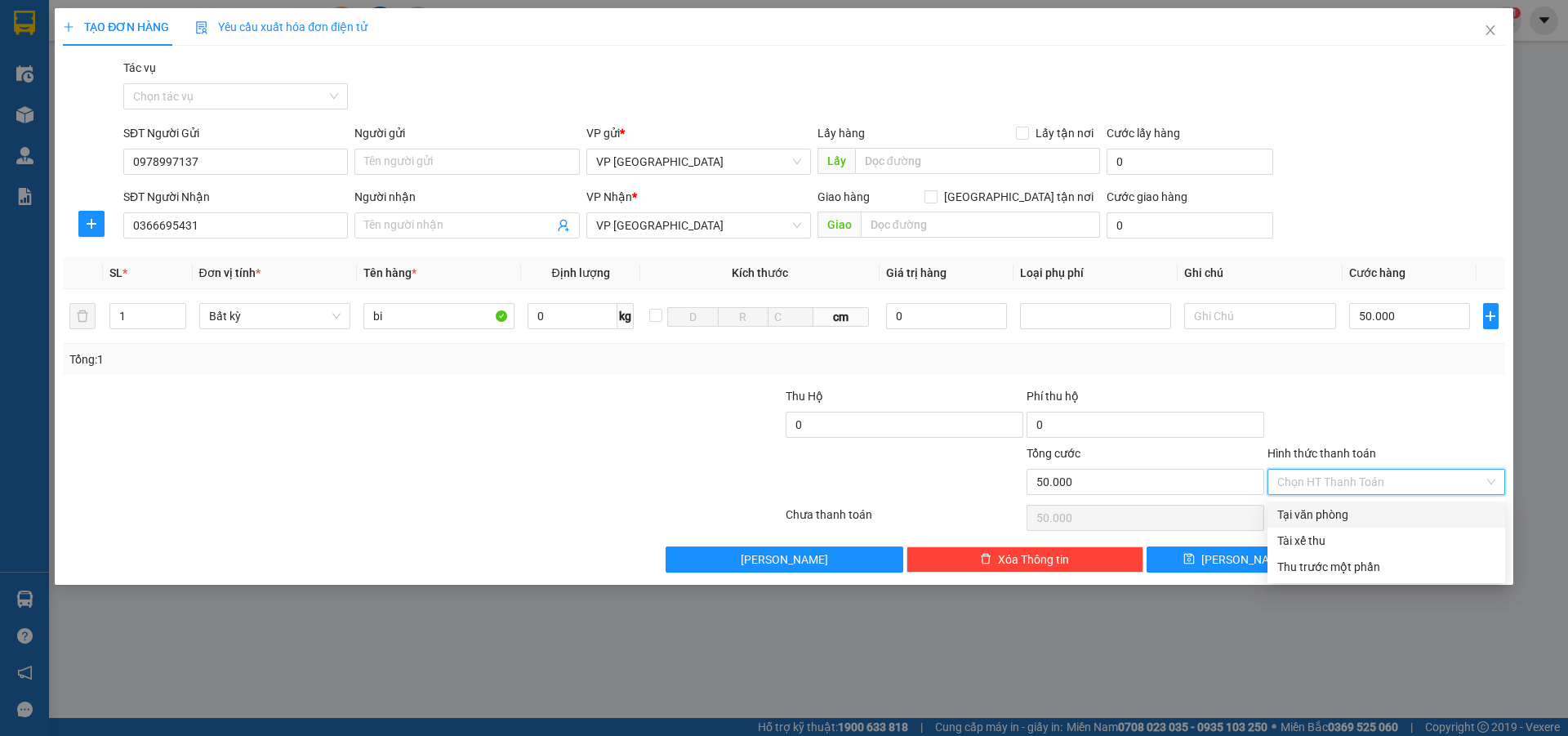
click at [1322, 480] on input "Hình thức thanh toán" at bounding box center [1381, 481] width 206 height 25
click at [1342, 512] on div "Tại văn phòng" at bounding box center [1387, 515] width 218 height 18
type input "0"
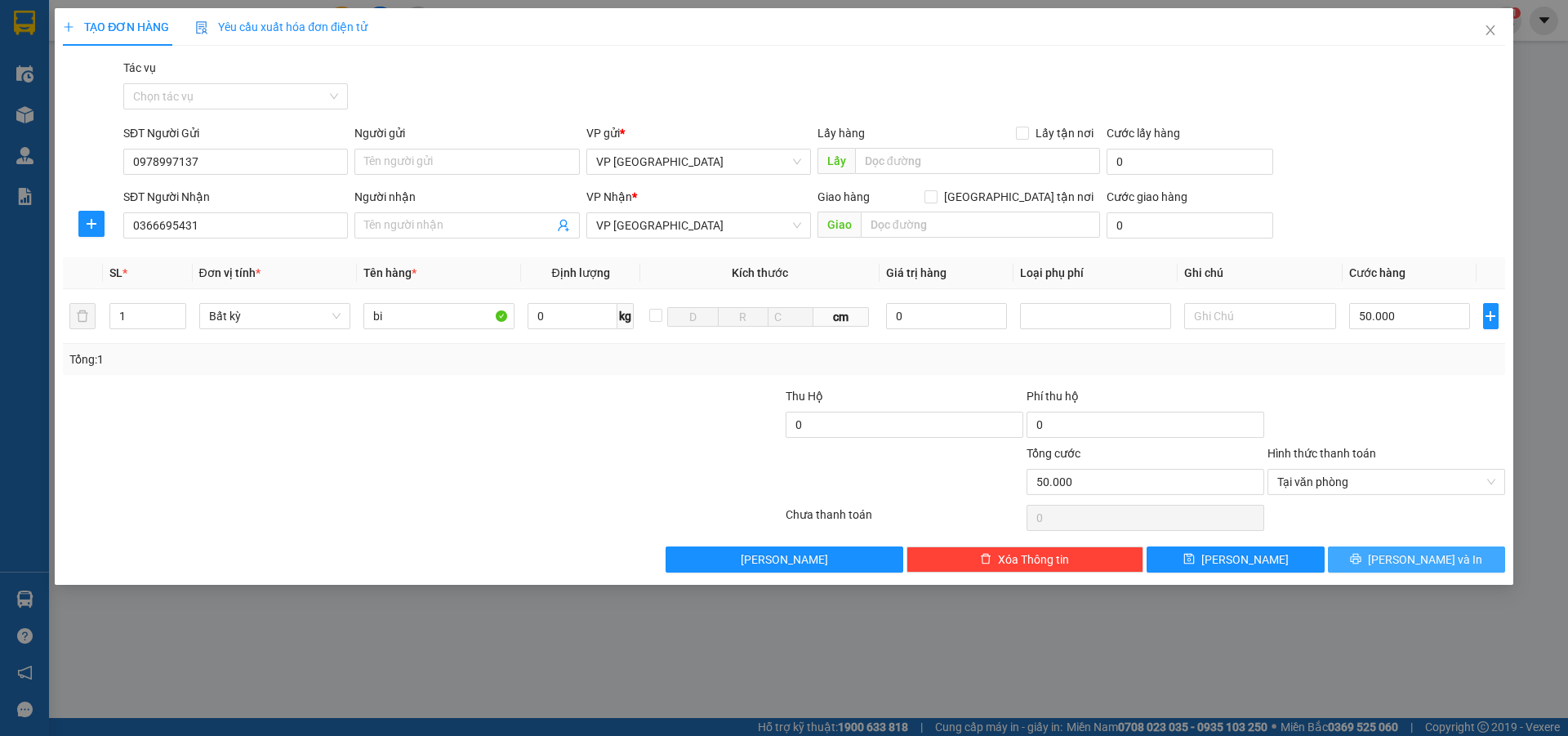
click at [1362, 557] on icon "printer" at bounding box center [1357, 560] width 11 height 11
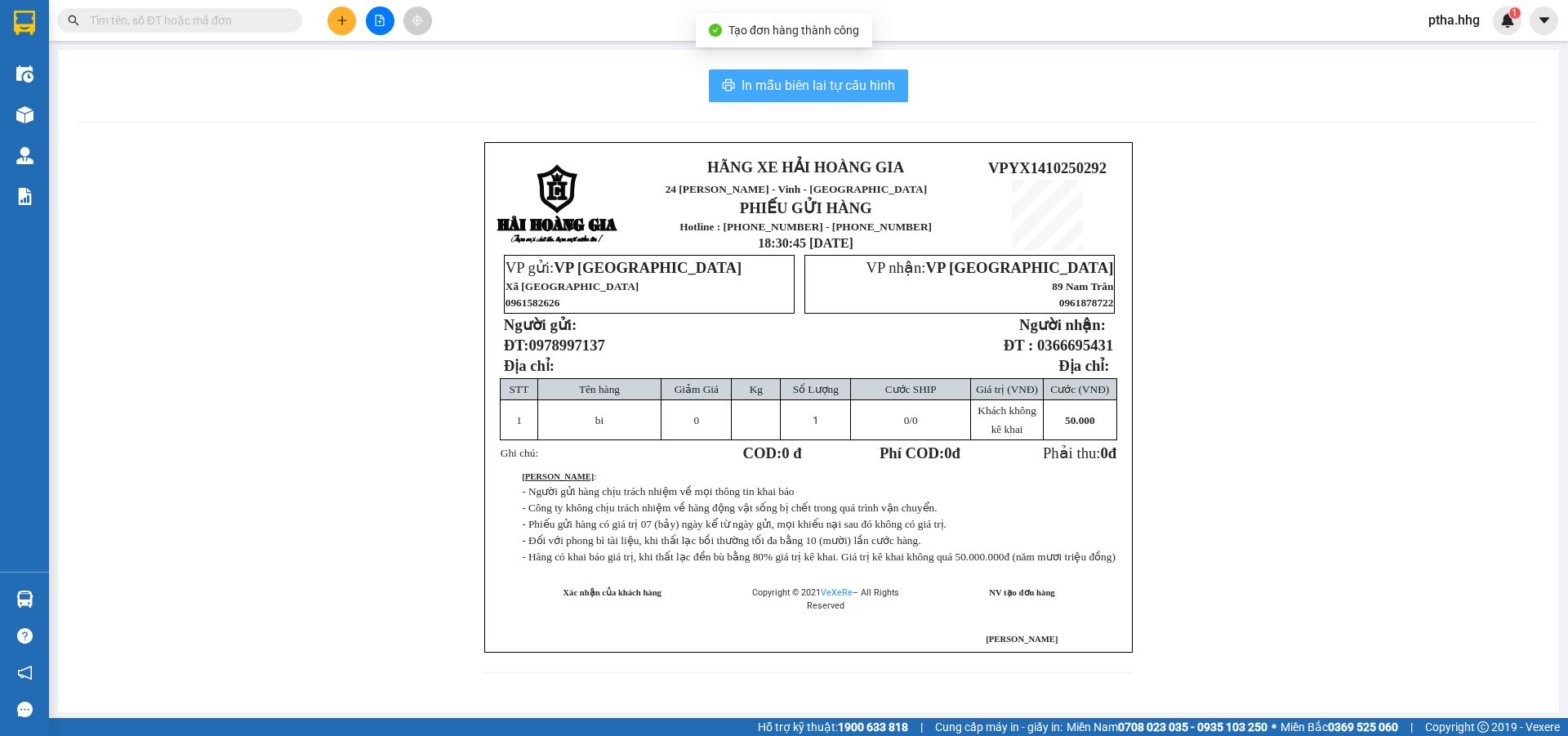
click at [829, 89] on span "In mẫu biên lai tự cấu hình" at bounding box center [819, 86] width 154 height 20
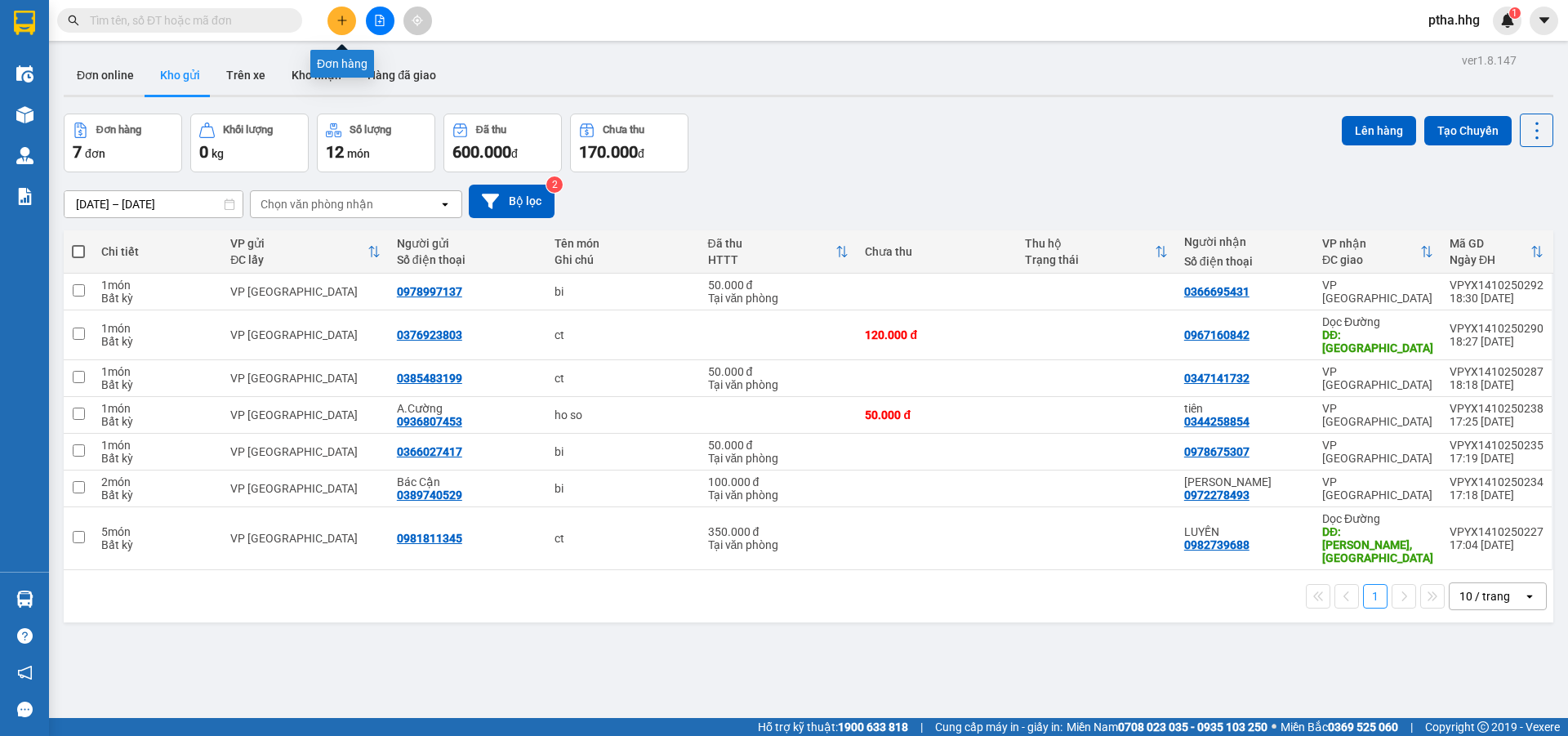
click at [341, 26] on button at bounding box center [341, 20] width 28 height 28
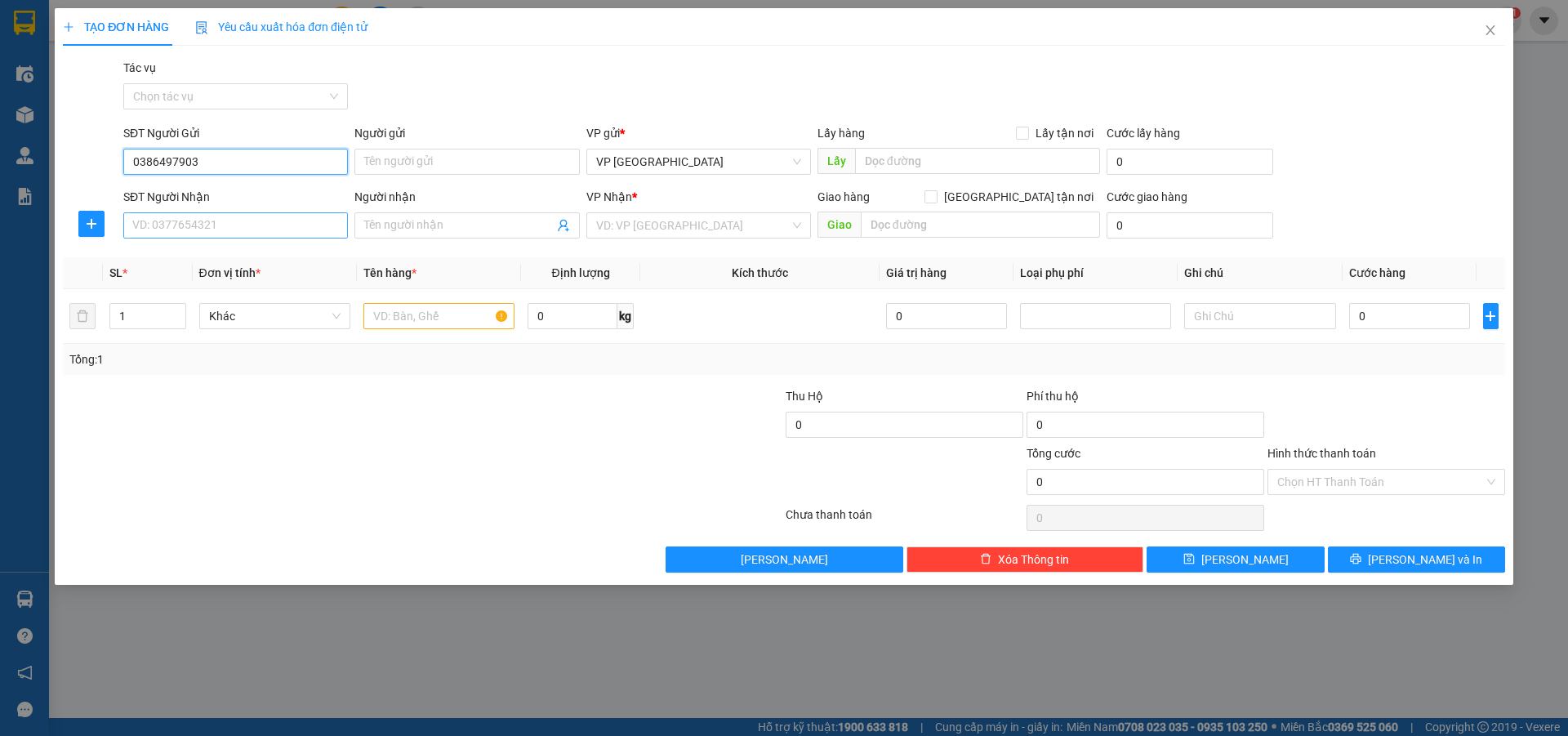
type input "0386497903"
click at [177, 226] on input "SĐT Người Nhận" at bounding box center [236, 226] width 225 height 26
type input "0963501259"
click at [176, 257] on div "0963501259" at bounding box center [235, 258] width 205 height 18
type input "dDdienj bàn Q NAM"
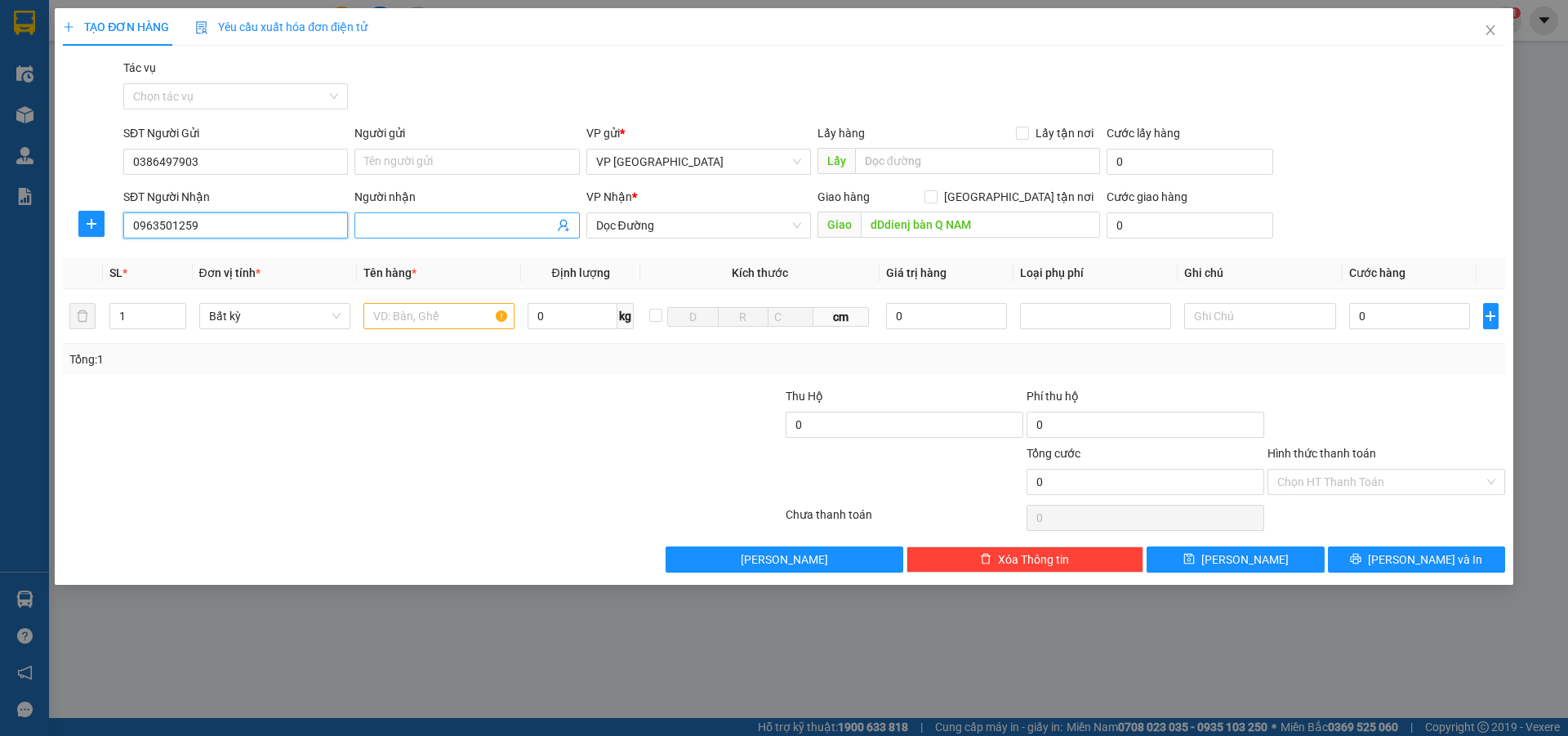
type input "0963501259"
click at [376, 227] on input "Người nhận" at bounding box center [458, 226] width 188 height 18
type input "0378507574"
click at [375, 317] on input "text" at bounding box center [439, 316] width 151 height 26
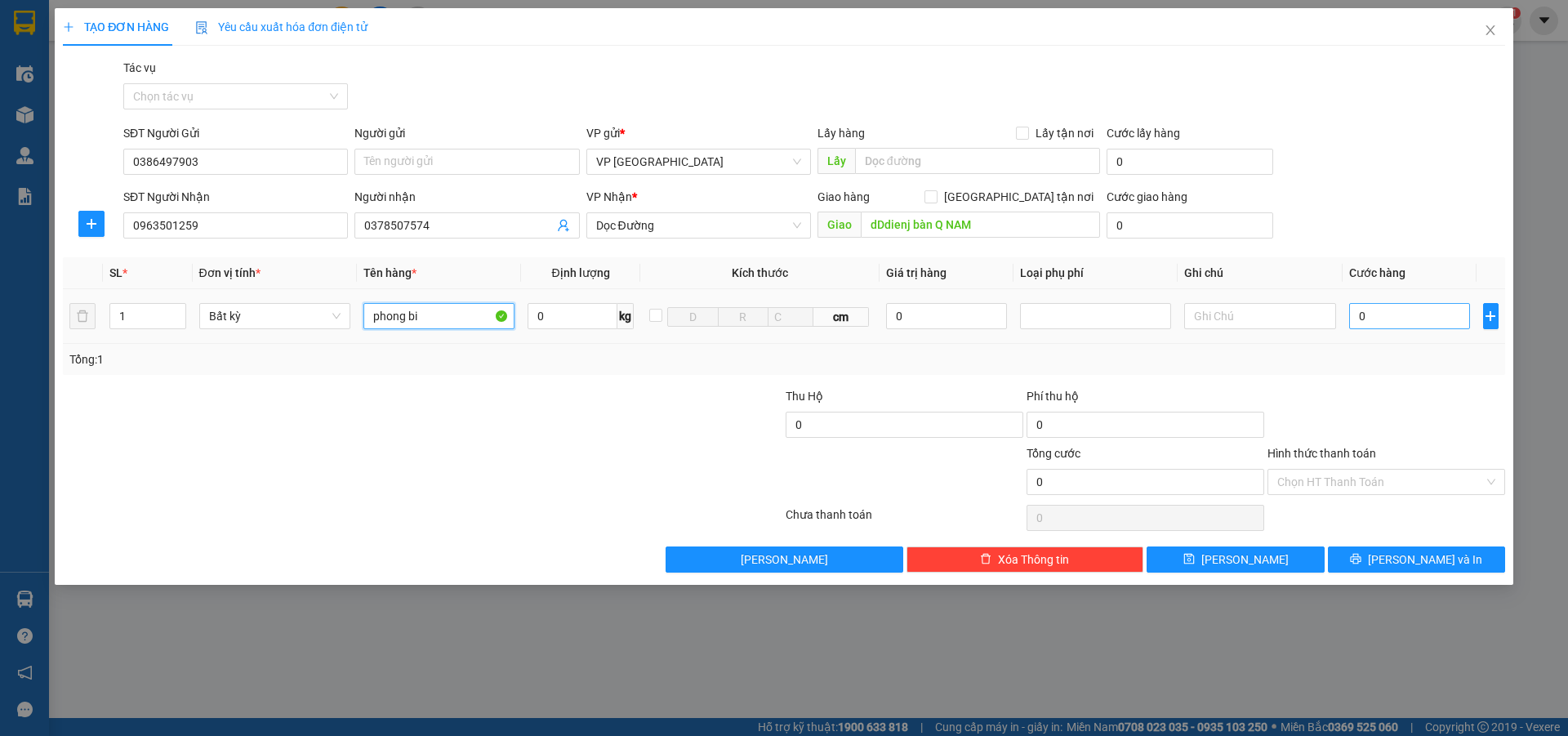
type input "phong bi"
type input "5"
type input "50"
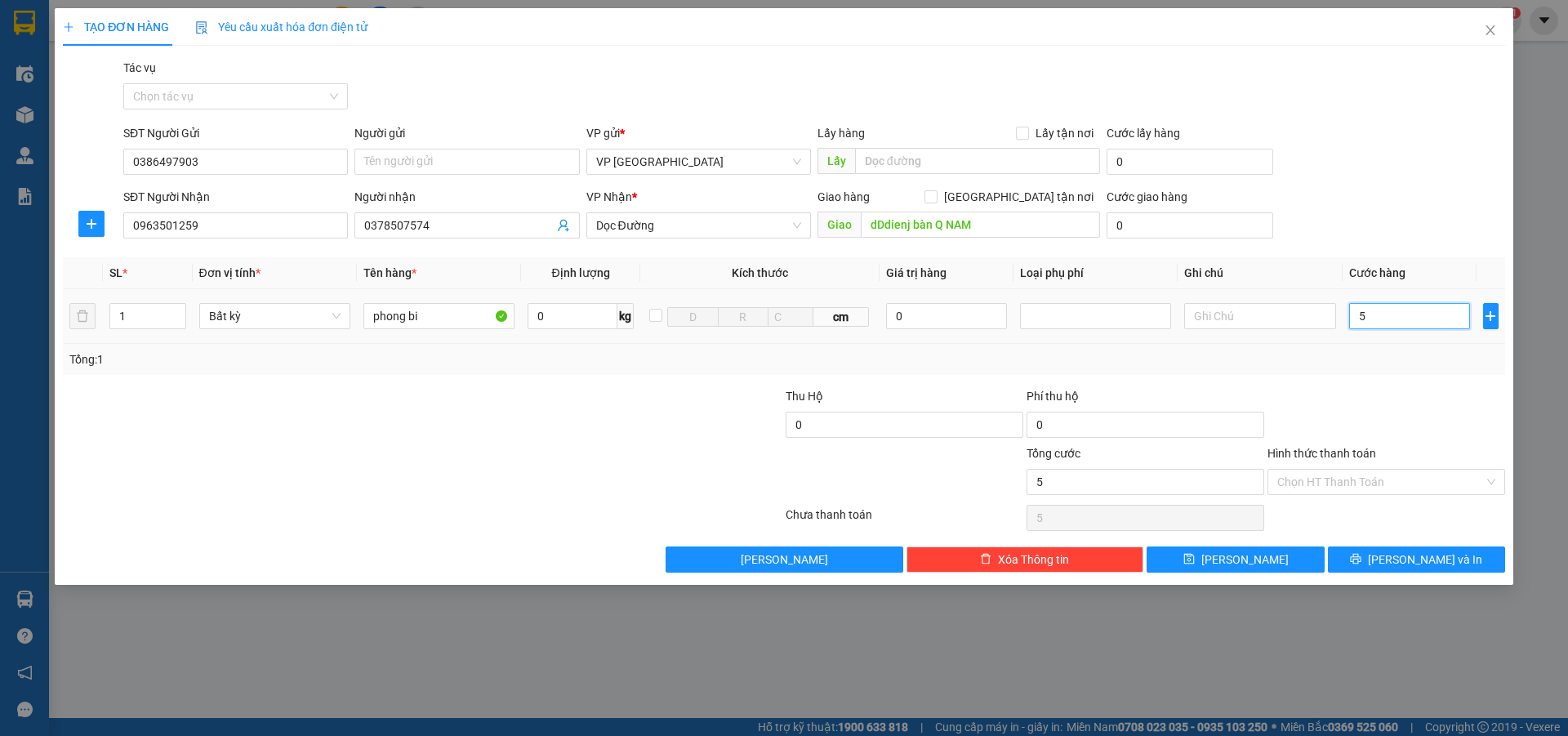
type input "50"
type input "500"
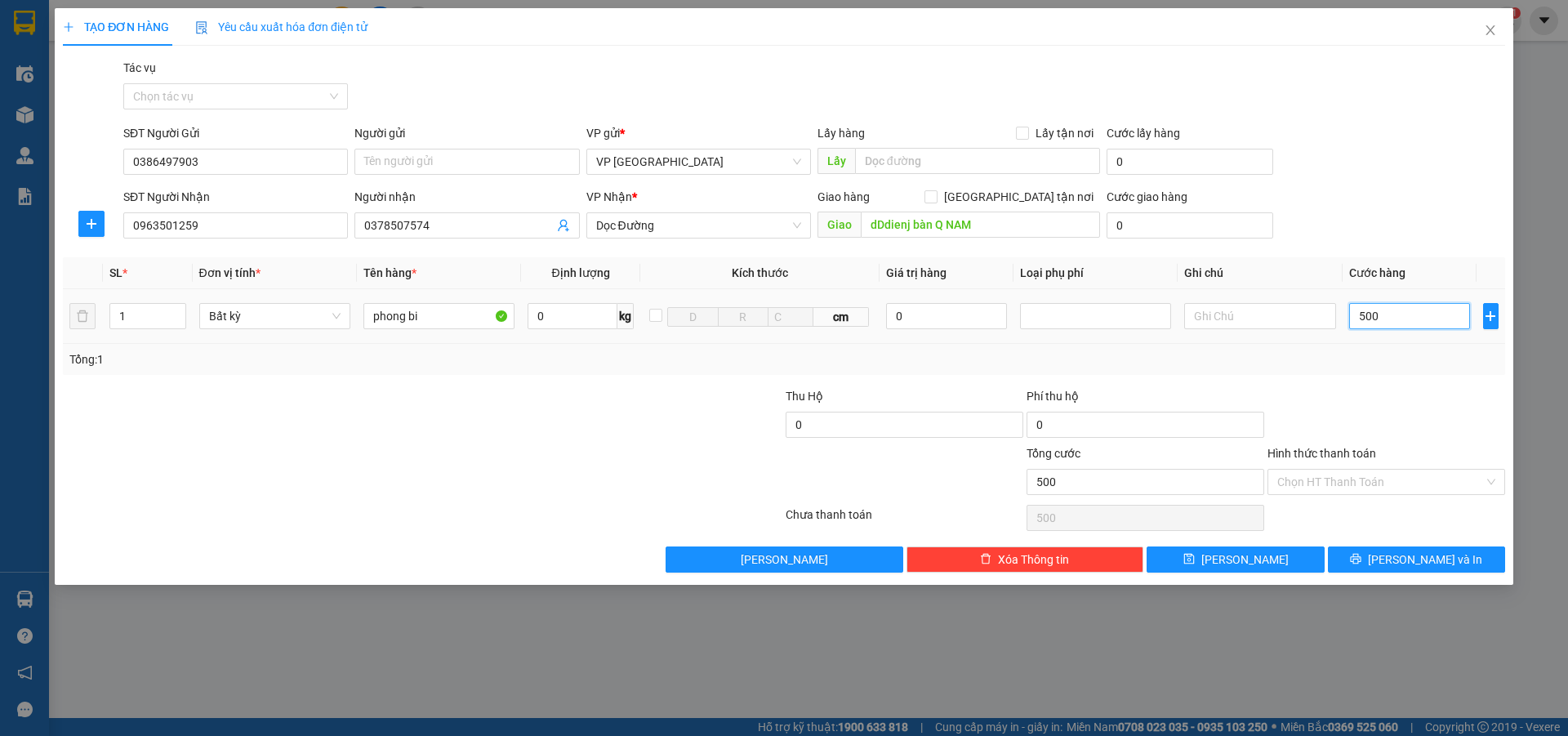
type input "5.000"
type input "50.000"
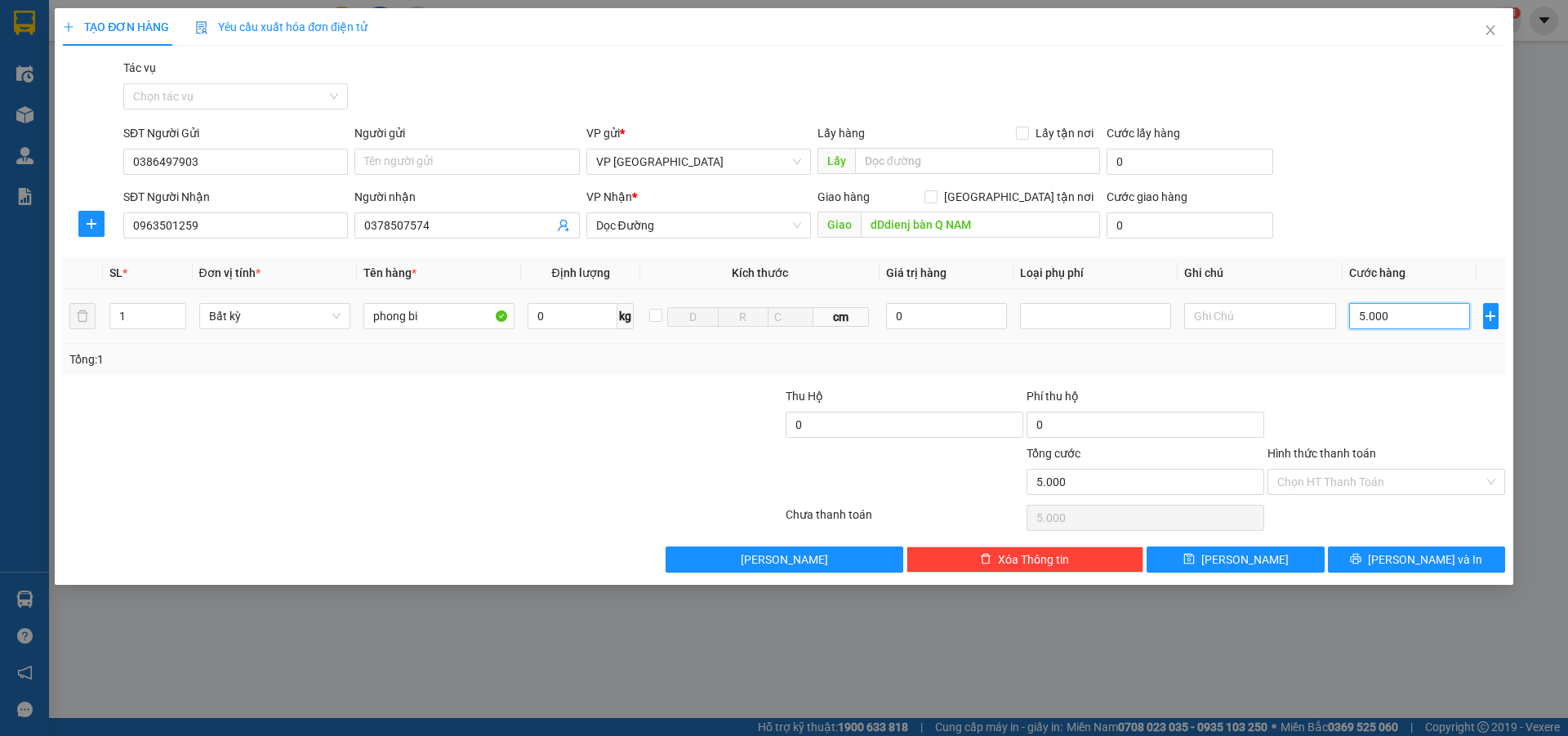
type input "50.000"
click at [915, 224] on input "dDdienj bàn Q NAM" at bounding box center [980, 225] width 239 height 26
type input "benh vien viet duc dien ban Q nam"
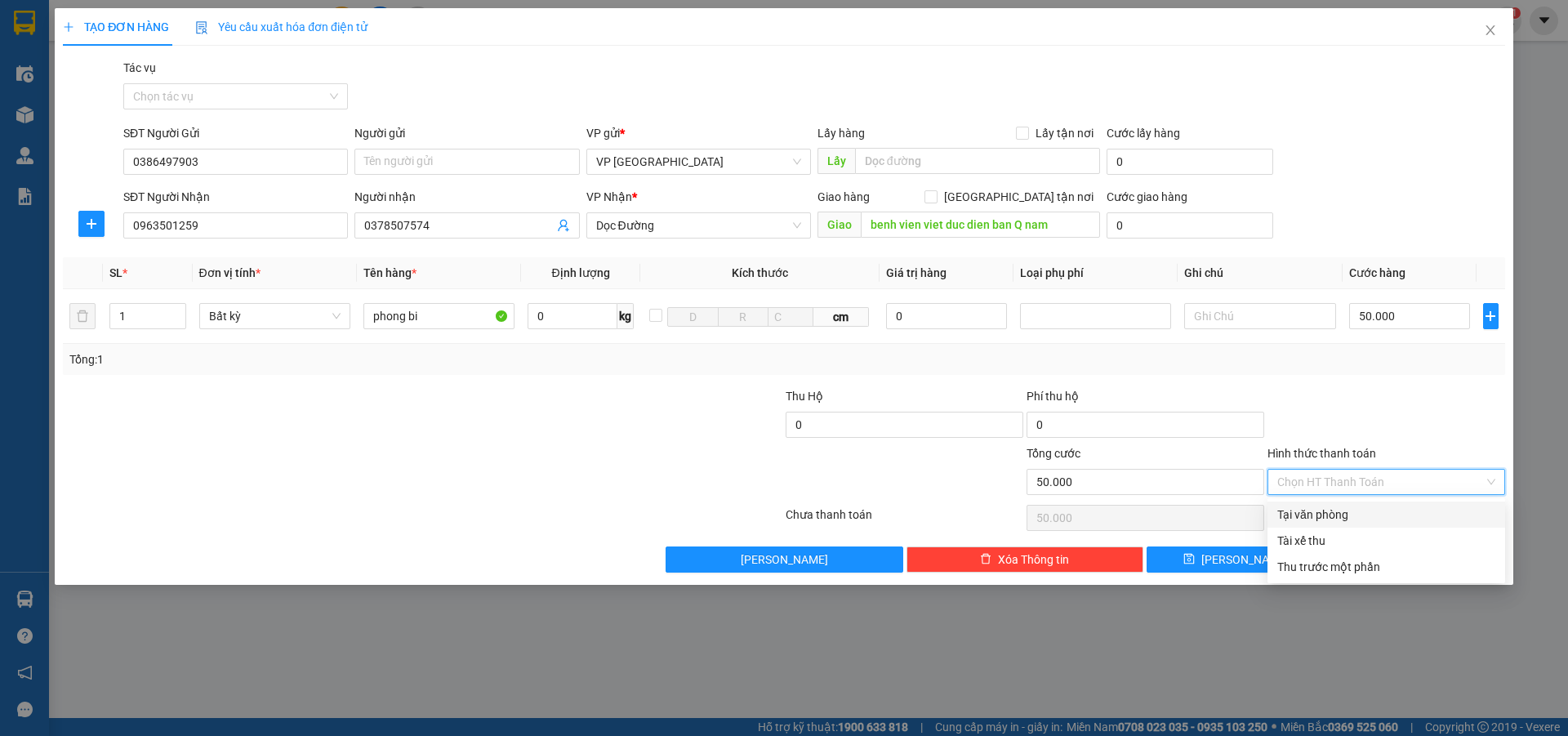
drag, startPoint x: 1326, startPoint y: 481, endPoint x: 1343, endPoint y: 494, distance: 21.4
click at [1327, 481] on input "Hình thức thanh toán" at bounding box center [1381, 481] width 206 height 25
click at [1360, 508] on div "Tại văn phòng" at bounding box center [1387, 515] width 218 height 18
type input "0"
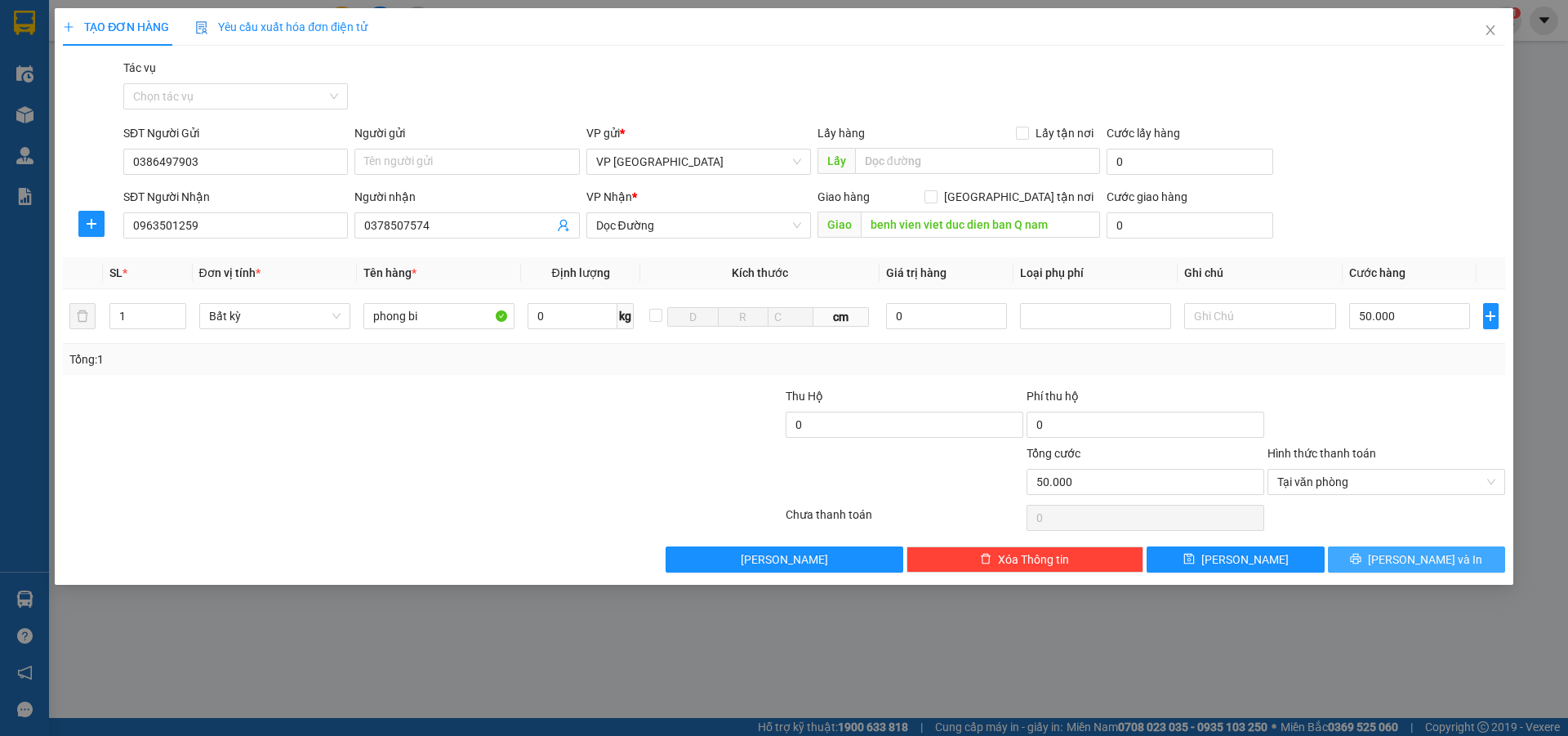
click at [1399, 554] on button "[PERSON_NAME] và In" at bounding box center [1416, 560] width 177 height 26
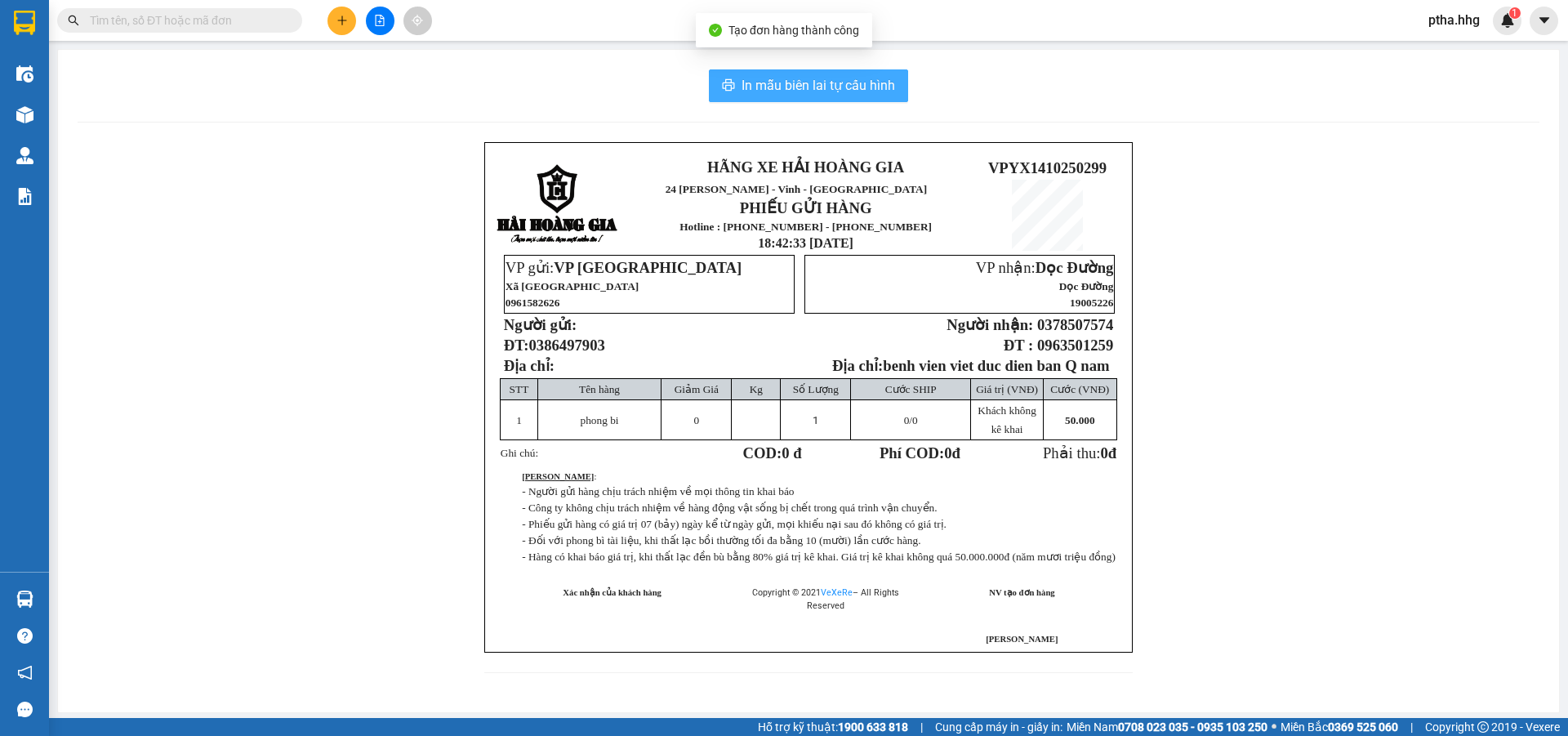
click at [825, 92] on span "In mẫu biên lai tự cấu hình" at bounding box center [819, 86] width 154 height 20
